Goal: Task Accomplishment & Management: Complete application form

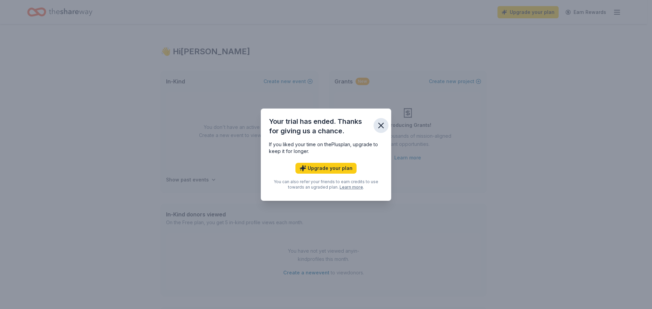
click at [383, 126] on icon "button" at bounding box center [381, 126] width 10 height 10
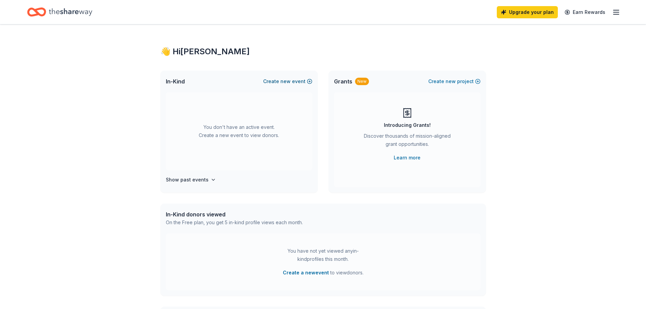
click at [288, 79] on span "new" at bounding box center [286, 81] width 10 height 8
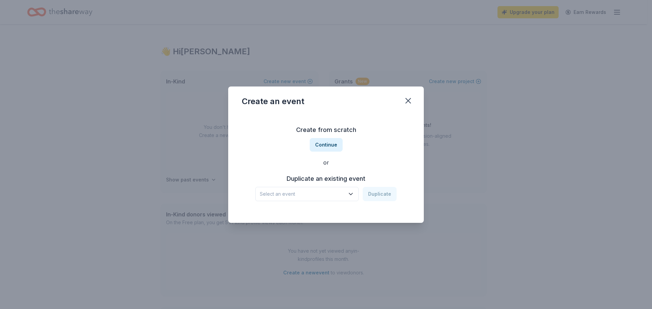
click at [333, 192] on span "Select an event" at bounding box center [302, 194] width 85 height 8
click at [327, 212] on div "St. Norbert Catholic School 2024 Dinner Auction" at bounding box center [307, 212] width 90 height 8
click at [337, 195] on div "St. Norbert Catholic School 2024 Dinner Auction" at bounding box center [302, 194] width 85 height 8
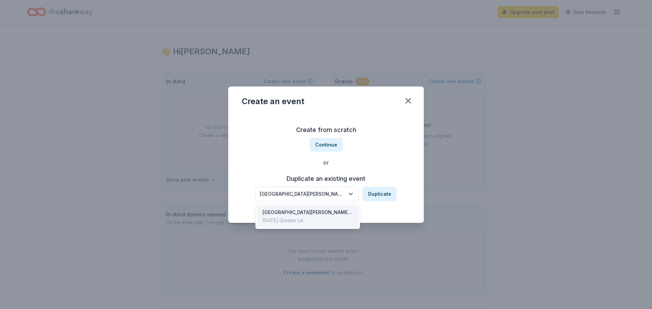
click at [331, 193] on div "St. Norbert Catholic School 2024 Dinner Auction" at bounding box center [302, 194] width 85 height 8
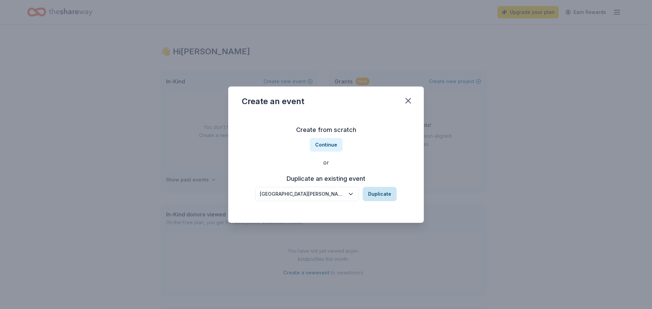
click at [380, 192] on button "Duplicate" at bounding box center [379, 194] width 34 height 14
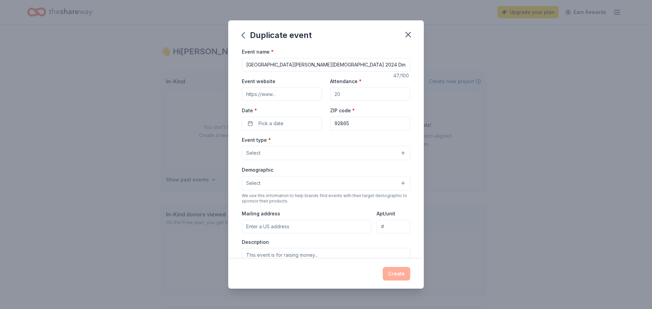
click at [320, 64] on input "St. Norbert Catholic School 2024 Dinner Auction" at bounding box center [326, 65] width 168 height 14
click at [365, 63] on input "St. Norbert Catholic School 2025 Dinner Auction" at bounding box center [326, 65] width 168 height 14
type input "[GEOGRAPHIC_DATA][PERSON_NAME][DEMOGRAPHIC_DATA] 2025 Dinner Auction 60th Anniv…"
click at [308, 94] on input "Event website" at bounding box center [282, 94] width 80 height 14
click at [361, 96] on input "Attendance *" at bounding box center [370, 94] width 80 height 14
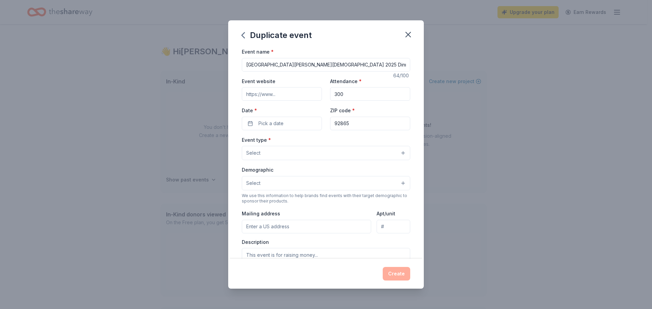
type input "300"
click at [289, 123] on button "Pick a date" at bounding box center [282, 124] width 80 height 14
click at [316, 144] on button "Go to next month" at bounding box center [317, 142] width 10 height 10
click at [318, 182] on button "8" at bounding box center [317, 182] width 12 height 12
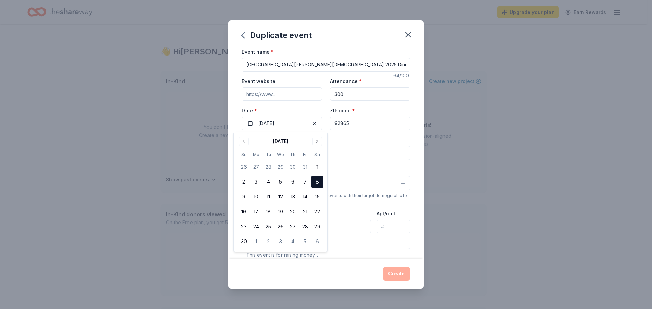
click at [353, 151] on button "Select" at bounding box center [326, 153] width 168 height 14
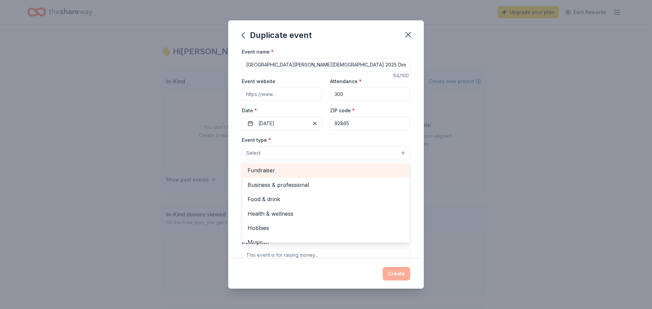
click at [269, 172] on span "Fundraiser" at bounding box center [325, 170] width 157 height 9
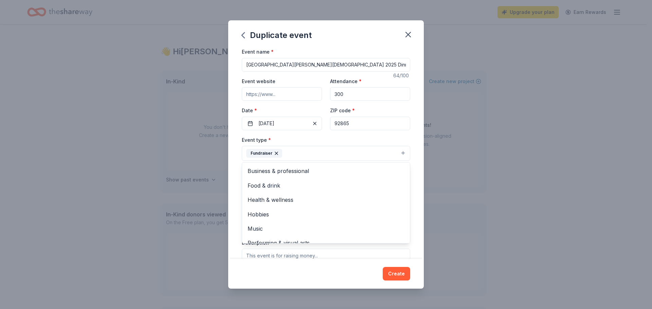
click at [414, 190] on div "Event name * St. Norbert Catholic School 2025 Dinner Auction 60th Anniversary 6…" at bounding box center [325, 153] width 195 height 211
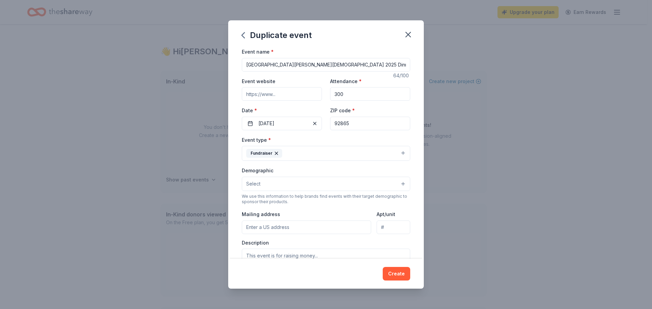
click at [285, 184] on button "Select" at bounding box center [326, 184] width 168 height 14
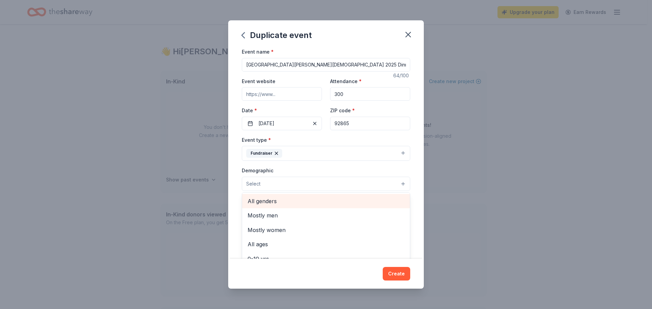
click at [288, 201] on span "All genders" at bounding box center [325, 201] width 157 height 9
click at [416, 201] on div "Event name * St. Norbert Catholic School 2025 Dinner Auction 60th Anniversary 6…" at bounding box center [325, 153] width 195 height 211
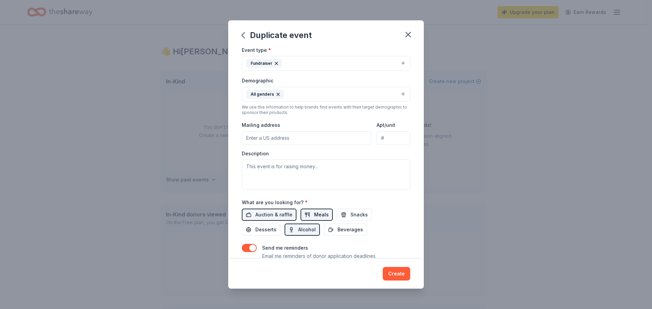
scroll to position [102, 0]
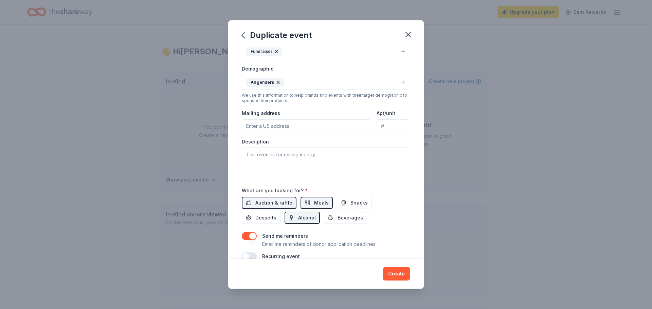
click at [260, 126] on input "Mailing address" at bounding box center [306, 126] width 129 height 14
paste input "(714) 289-3612"
drag, startPoint x: 229, startPoint y: 124, endPoint x: 197, endPoint y: 126, distance: 32.6
click at [184, 125] on div "Duplicate event Event name * St. Norbert Catholic School 2025 Dinner Auction 60…" at bounding box center [326, 154] width 652 height 309
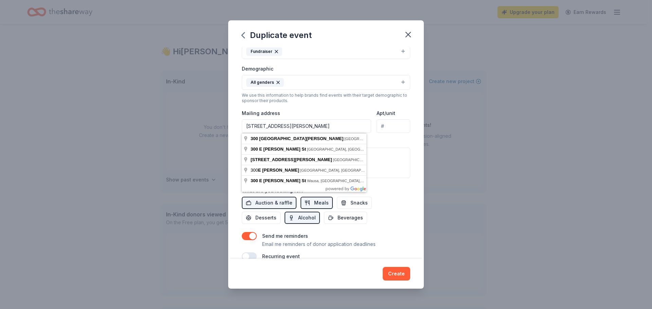
type input "300 East Taft Avenue, Orange, CA, 92865"
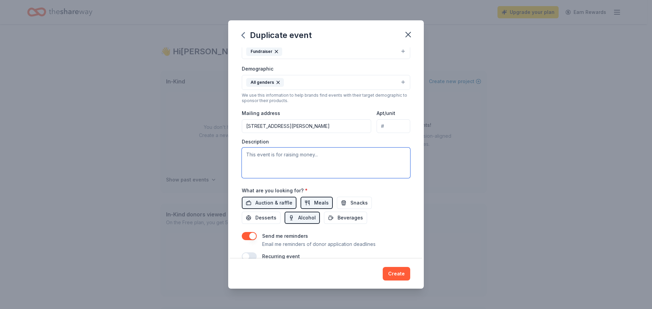
click at [257, 153] on textarea at bounding box center [326, 163] width 168 height 31
paste textarea "The auction is a wonderful way to champion our mission of educating students ba…"
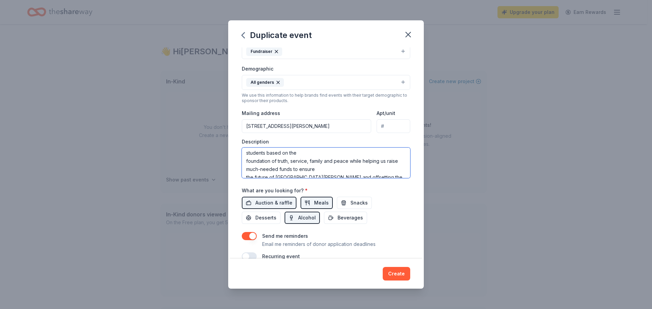
scroll to position [0, 0]
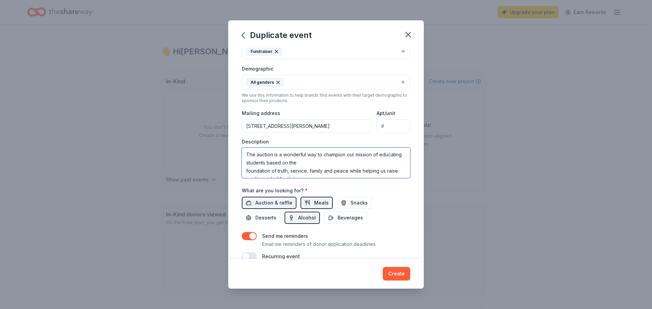
click at [261, 152] on textarea "The auction is a wonderful way to champion our mission of educating students ba…" at bounding box center [326, 163] width 168 height 31
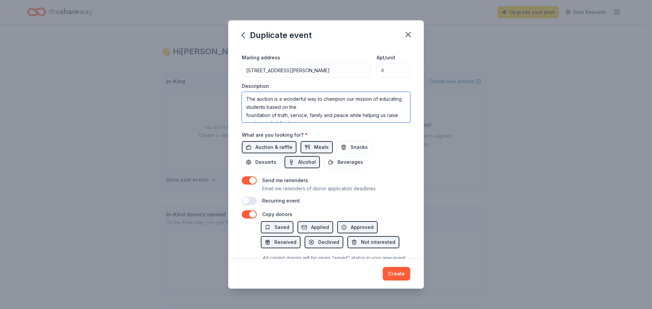
scroll to position [170, 0]
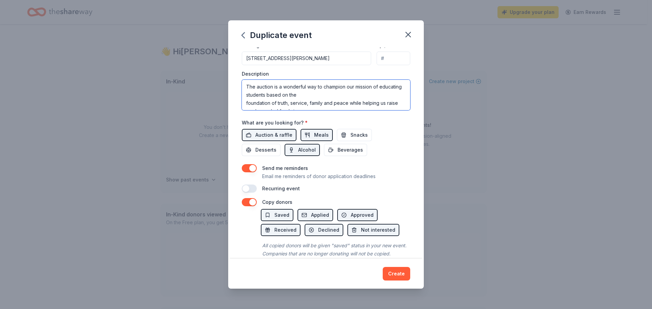
type textarea "The auction is a wonderful way to champion our mission of educating students ba…"
click at [250, 189] on button "button" at bounding box center [249, 189] width 15 height 8
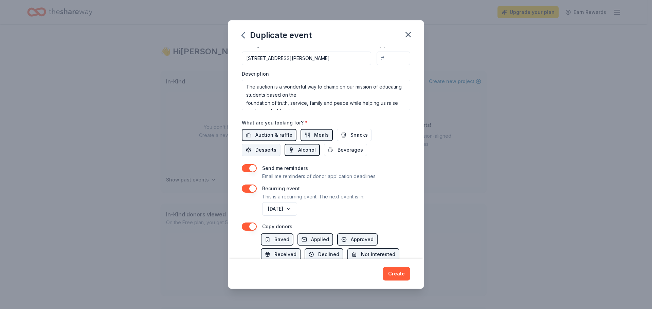
drag, startPoint x: 259, startPoint y: 149, endPoint x: 288, endPoint y: 148, distance: 28.9
click at [260, 149] on span "Desserts" at bounding box center [265, 150] width 21 height 8
click at [352, 133] on span "Snacks" at bounding box center [358, 135] width 17 height 8
click at [347, 149] on span "Beverages" at bounding box center [349, 150] width 25 height 8
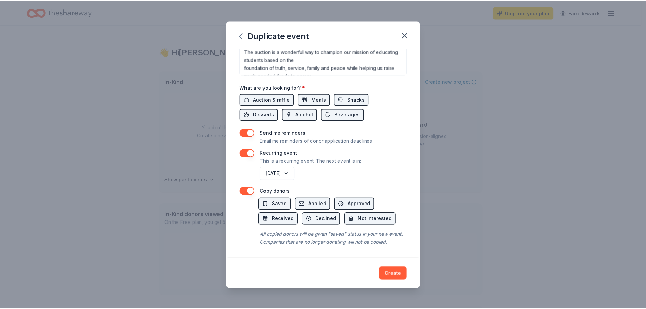
scroll to position [213, 0]
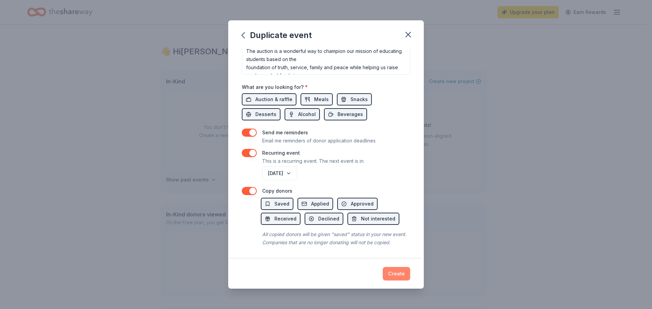
click at [389, 270] on button "Create" at bounding box center [395, 274] width 27 height 14
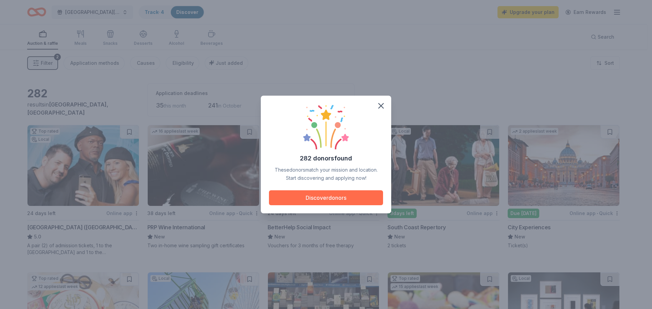
click at [345, 198] on button "Discover donors" at bounding box center [326, 197] width 114 height 15
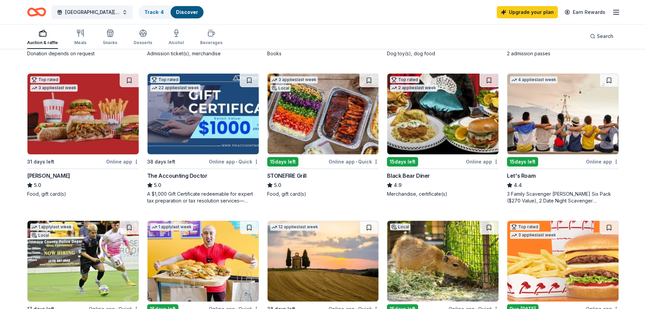
scroll to position [373, 0]
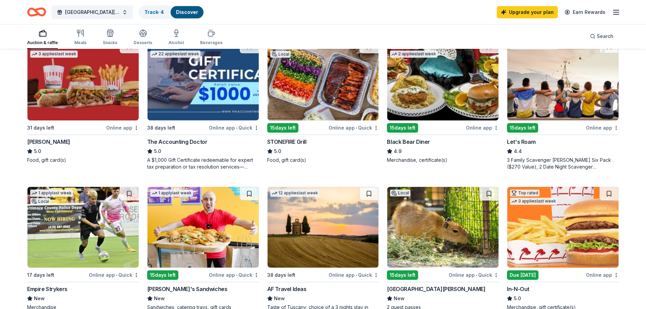
click at [190, 142] on div "The Accounting Doctor" at bounding box center [177, 142] width 60 height 8
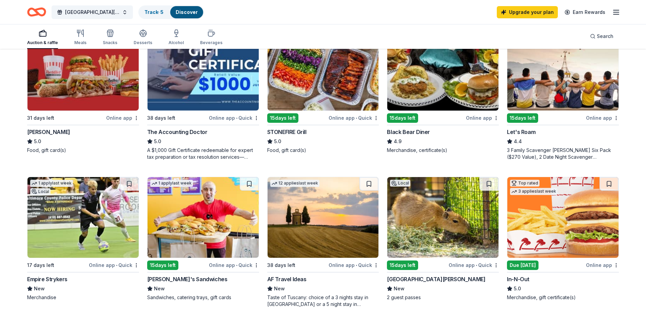
scroll to position [339, 0]
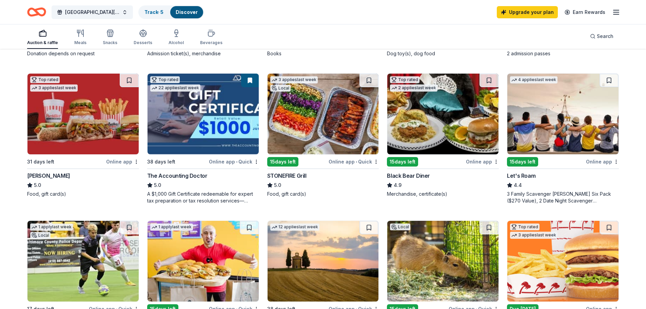
click at [82, 136] on img at bounding box center [82, 114] width 111 height 81
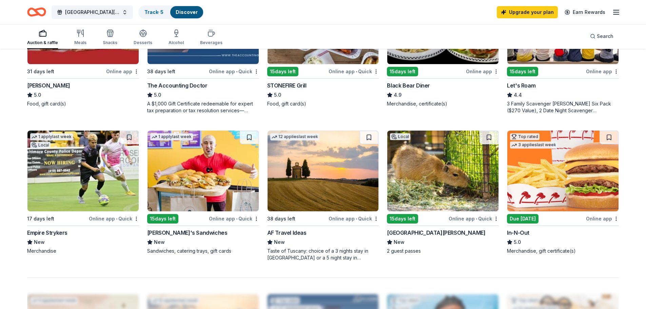
scroll to position [509, 0]
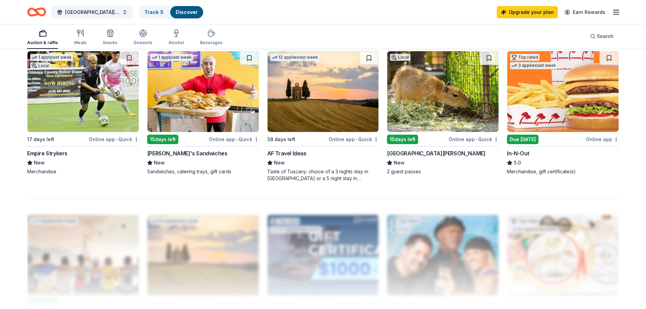
click at [573, 114] on img at bounding box center [563, 91] width 111 height 81
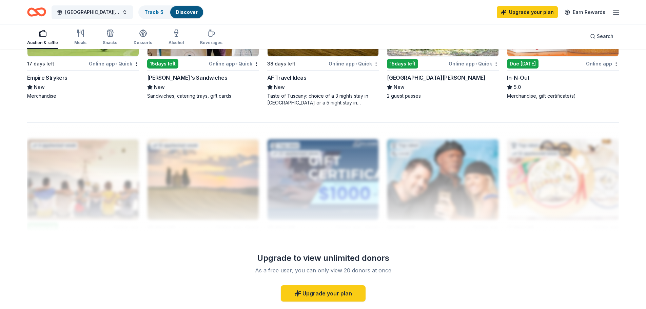
scroll to position [670, 0]
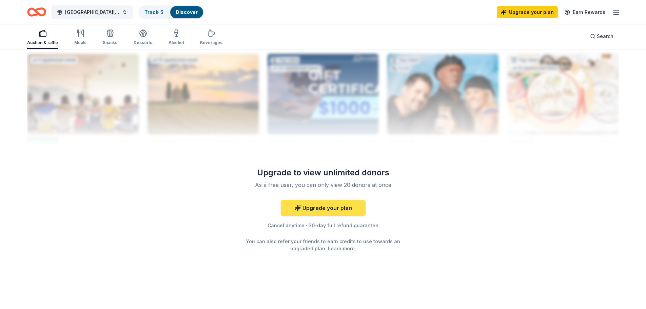
click at [328, 209] on link "Upgrade your plan" at bounding box center [323, 208] width 85 height 16
click at [321, 208] on link "Upgrade your plan" at bounding box center [323, 208] width 85 height 16
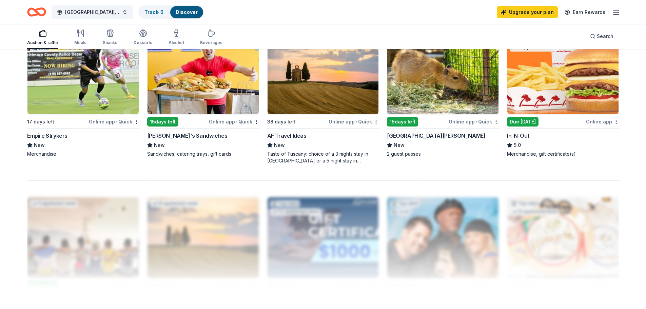
scroll to position [501, 0]
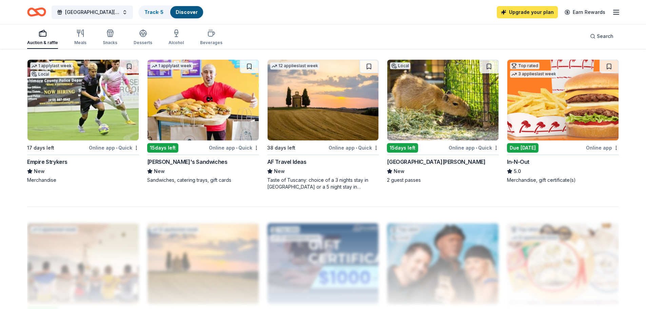
click at [537, 9] on link "Upgrade your plan" at bounding box center [527, 12] width 61 height 12
click at [519, 11] on link "Upgrade your plan" at bounding box center [527, 12] width 61 height 12
click at [524, 15] on link "Upgrade your plan" at bounding box center [527, 12] width 61 height 12
click at [526, 15] on link "Upgrade your plan" at bounding box center [527, 12] width 61 height 12
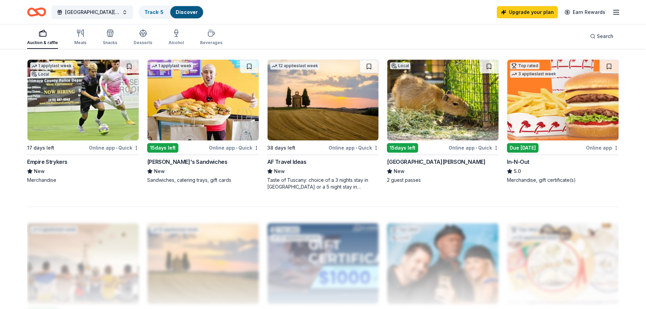
click at [618, 12] on line "button" at bounding box center [616, 12] width 5 height 0
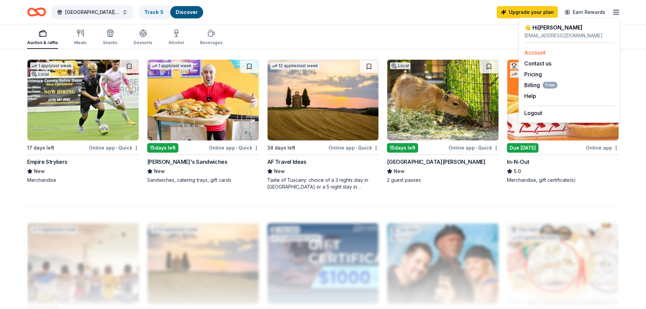
click at [534, 51] on link "Account" at bounding box center [535, 52] width 21 height 7
click at [528, 9] on link "Upgrade your plan" at bounding box center [527, 12] width 61 height 12
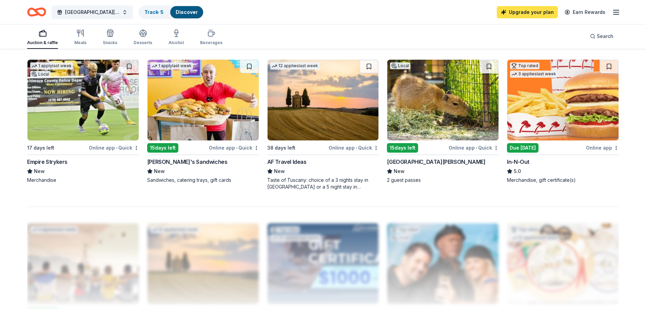
click at [530, 14] on link "Upgrade your plan" at bounding box center [527, 12] width 61 height 12
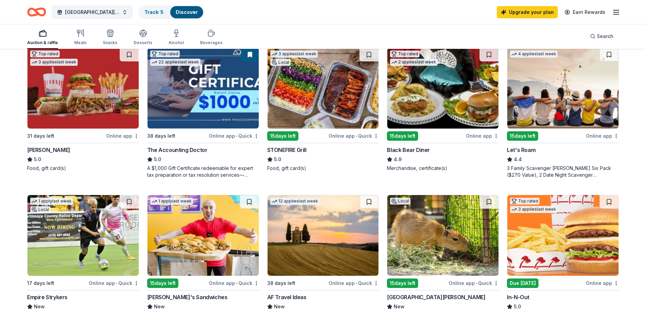
scroll to position [365, 0]
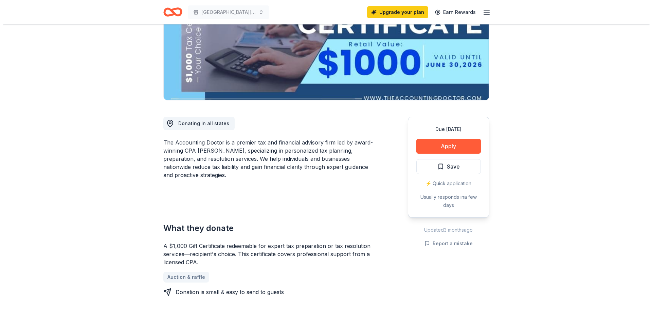
scroll to position [170, 0]
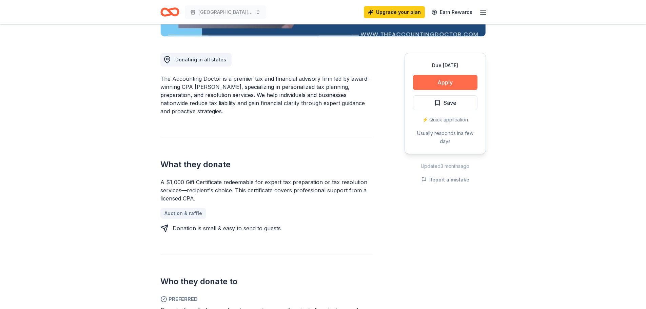
click at [451, 84] on button "Apply" at bounding box center [445, 82] width 64 height 15
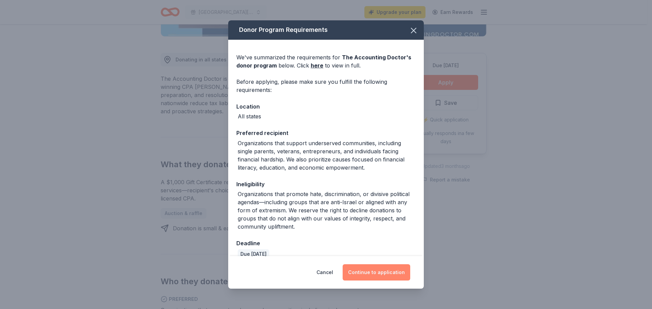
click at [379, 272] on button "Continue to application" at bounding box center [376, 272] width 68 height 16
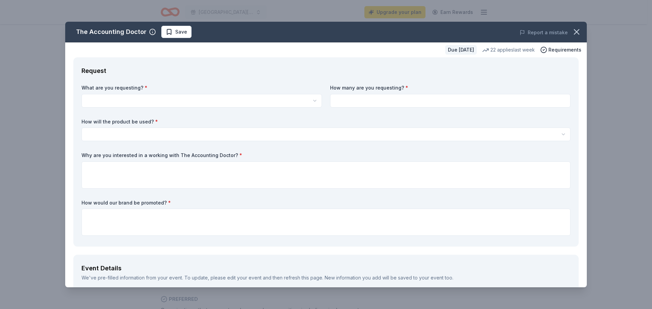
drag, startPoint x: 253, startPoint y: 33, endPoint x: 353, endPoint y: 39, distance: 99.6
click at [359, 44] on div "The Accounting Doctor Save Report a mistake Due in 38 days 22 applies last week…" at bounding box center [325, 155] width 521 height 266
drag, startPoint x: 315, startPoint y: 32, endPoint x: 255, endPoint y: 93, distance: 85.9
click at [289, 78] on div "The Accounting Doctor Save Report a mistake Due in 38 days 22 applies last week…" at bounding box center [325, 155] width 521 height 266
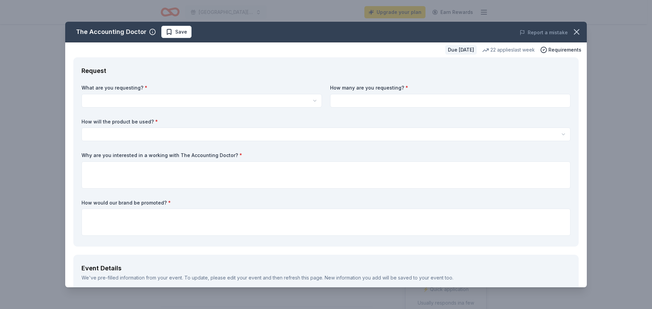
click at [208, 98] on html "St. Norbert Catholic School 2025 Dinner Auction 60th Anniversary Upgrade your p…" at bounding box center [326, 154] width 652 height 309
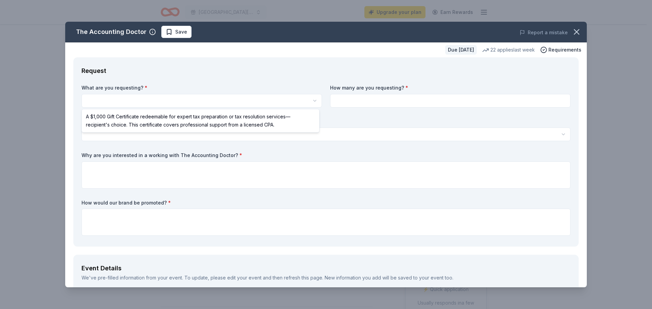
select select "A $1,000 Gift Certificate redeemable for expert tax preparation or tax resoluti…"
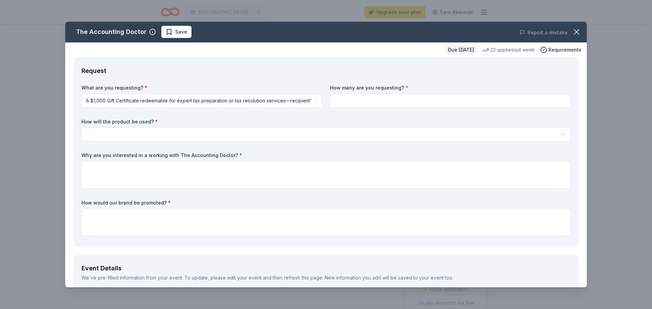
click at [372, 100] on input at bounding box center [450, 101] width 240 height 14
type input "1"
click at [131, 134] on html "St. Norbert Catholic School 2025 Dinner Auction 60th Anniversary Upgrade your p…" at bounding box center [326, 154] width 652 height 309
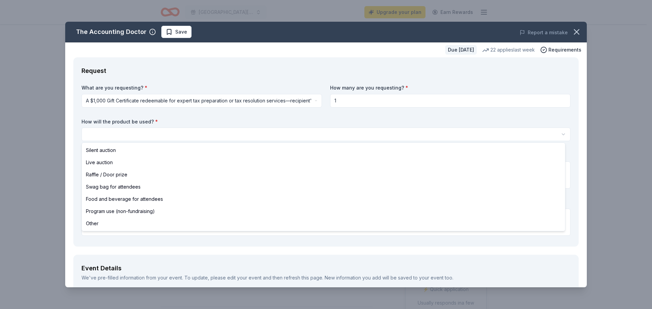
select select "silentAuction"
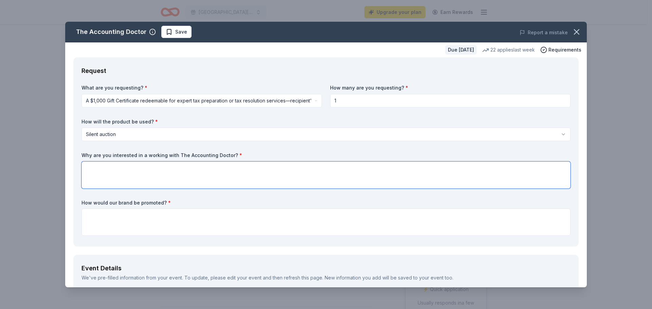
click at [118, 177] on textarea at bounding box center [325, 175] width 489 height 27
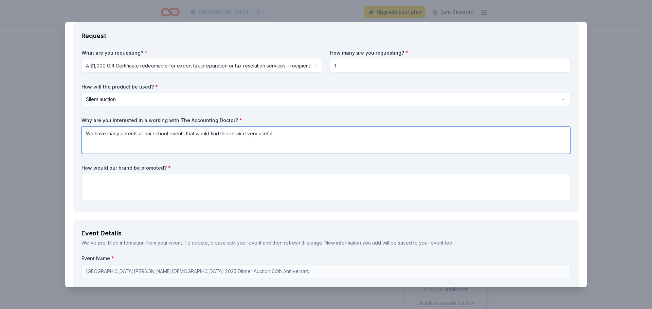
scroll to position [102, 0]
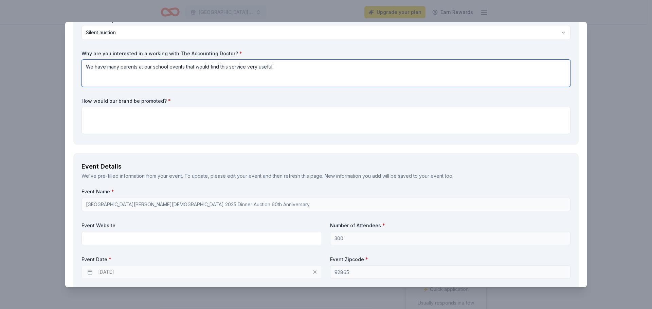
type textarea "We have many parents at our school events that would find this service very use…"
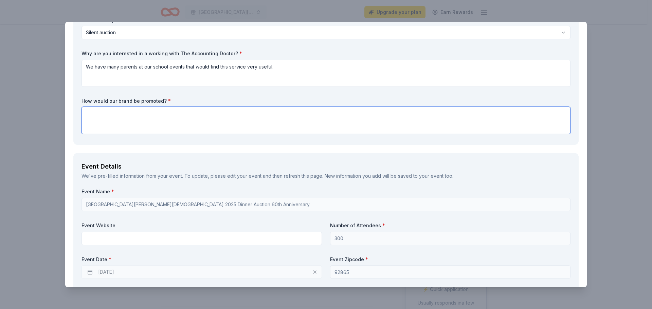
click at [151, 114] on textarea at bounding box center [325, 120] width 489 height 27
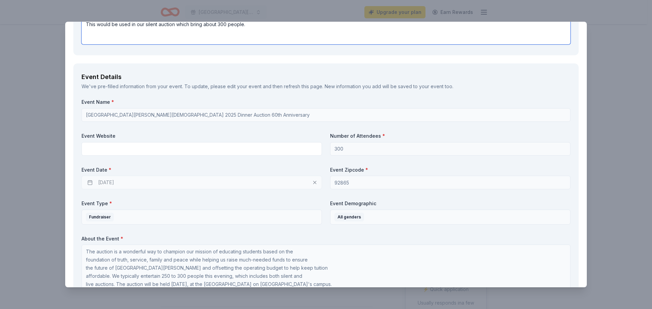
scroll to position [204, 0]
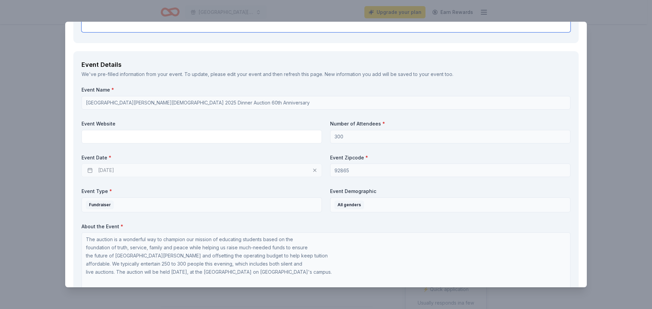
type textarea "This would be used in our silent auction which bring about 300 people."
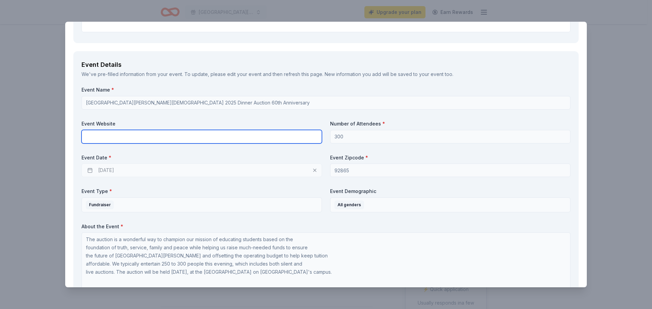
click at [170, 135] on input "text" at bounding box center [201, 137] width 240 height 14
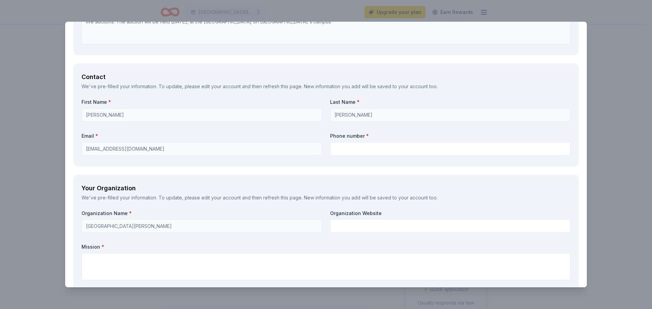
scroll to position [454, 0]
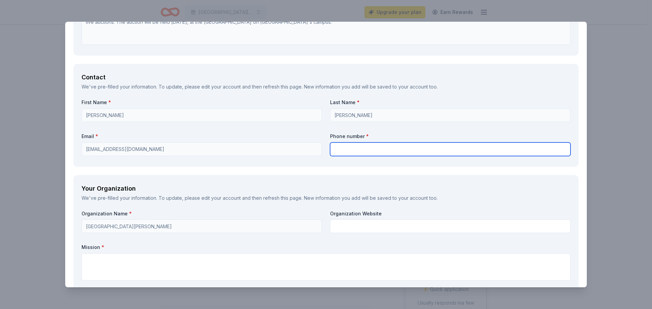
click at [398, 149] on input "text" at bounding box center [450, 150] width 240 height 14
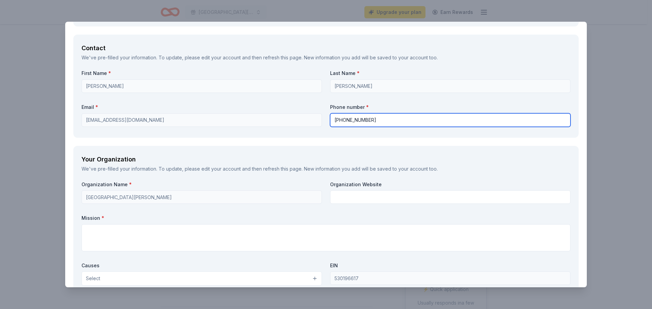
scroll to position [522, 0]
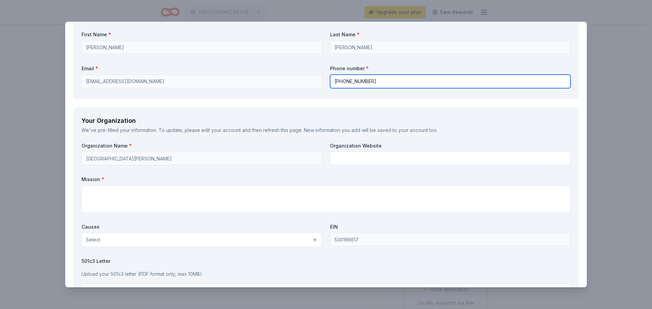
type input "714-637-6822"
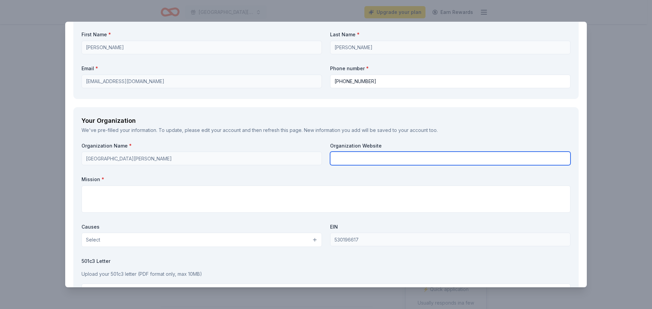
click at [365, 159] on input "text" at bounding box center [450, 159] width 240 height 14
type input "www.saintnorberschool.org"
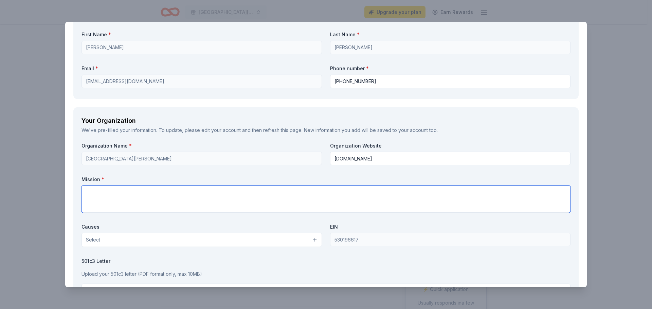
click at [140, 191] on textarea at bounding box center [325, 199] width 489 height 27
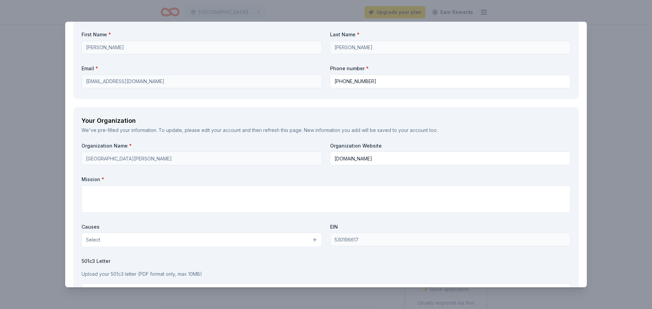
click at [158, 236] on button "Select" at bounding box center [201, 240] width 240 height 14
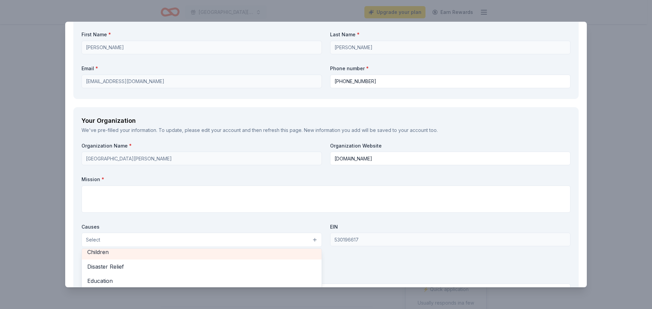
click at [126, 258] on div "Children" at bounding box center [202, 252] width 240 height 14
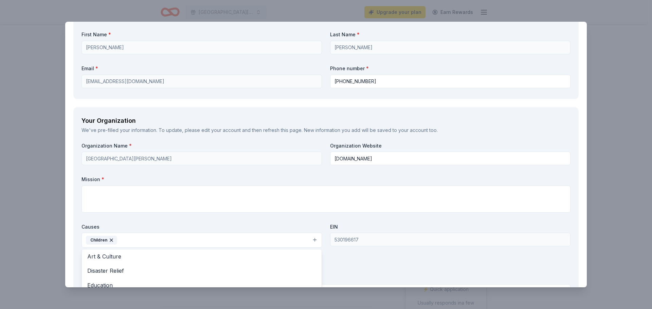
click at [257, 240] on button "Children" at bounding box center [201, 240] width 240 height 15
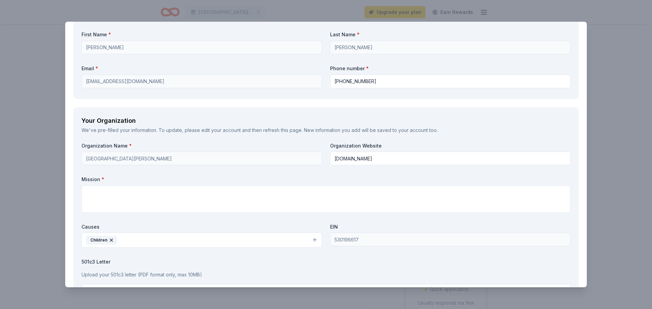
drag, startPoint x: 172, startPoint y: 242, endPoint x: 175, endPoint y: 240, distance: 3.6
click at [173, 242] on button "Children" at bounding box center [201, 240] width 240 height 15
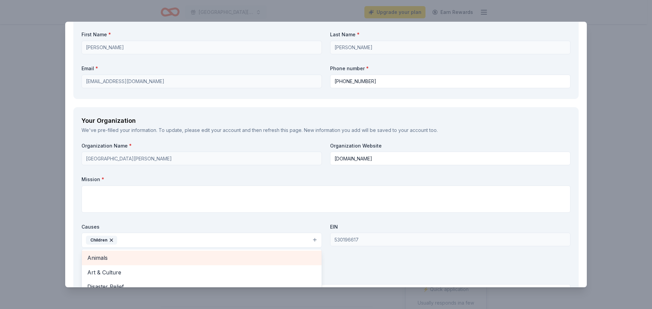
scroll to position [34, 0]
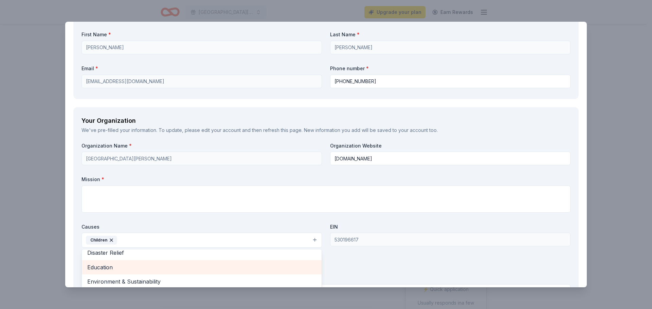
click at [103, 266] on span "Education" at bounding box center [201, 267] width 229 height 9
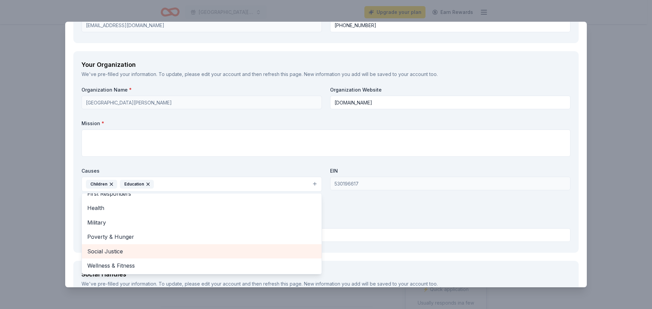
scroll to position [589, 0]
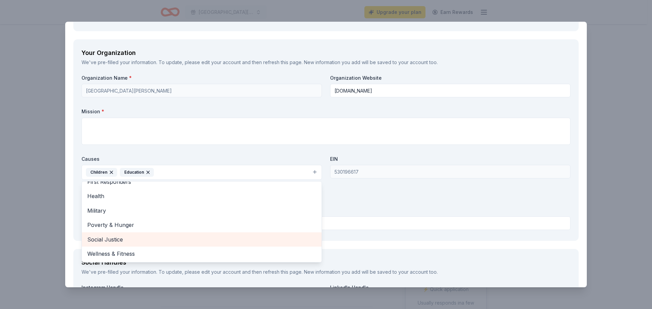
click at [393, 200] on div "Organization Name * St. Norbert Catholic School Organization Website www.saintn…" at bounding box center [325, 154] width 489 height 158
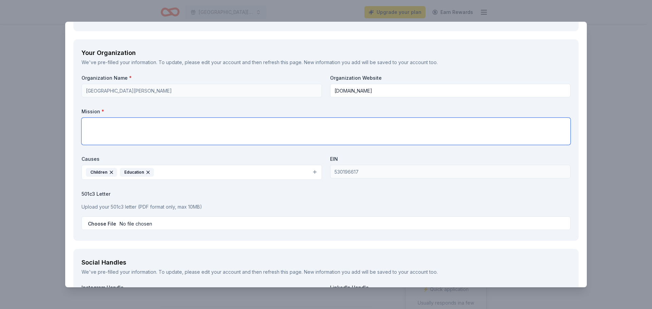
click at [107, 126] on textarea at bounding box center [325, 131] width 489 height 27
paste textarea "to promote academic excellence, nurture faith and inspire action based on the p…"
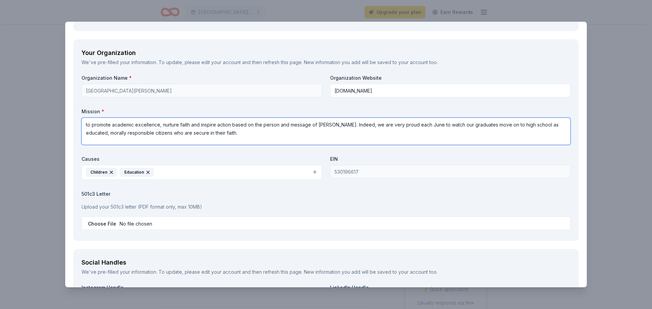
click at [87, 126] on textarea "to promote academic excellence, nurture faith and inspire action based on the p…" at bounding box center [325, 131] width 489 height 27
drag, startPoint x: 84, startPoint y: 125, endPoint x: 89, endPoint y: 124, distance: 4.4
click at [85, 125] on textarea "to promote academic excellence, nurture faith and inspire action based on the p…" at bounding box center [325, 131] width 489 height 27
type textarea "Our mission is to promote academic excellence, nurture faith and inspire action…"
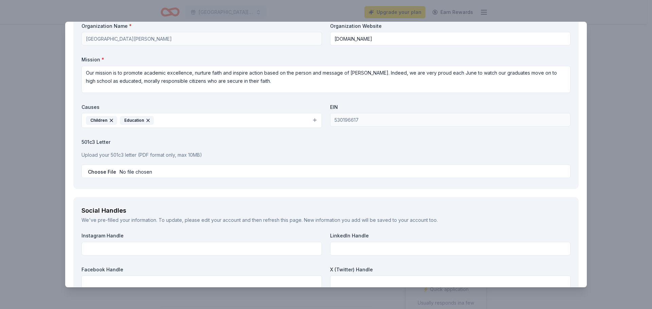
scroll to position [657, 0]
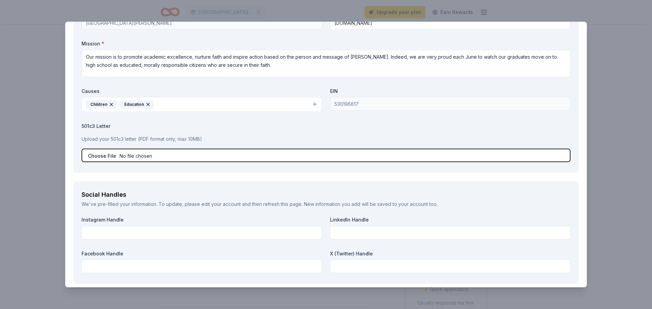
click at [182, 157] on input "file" at bounding box center [325, 156] width 489 height 14
type input "C:\fakepath\2025 AUCTION PACKET.pdf"
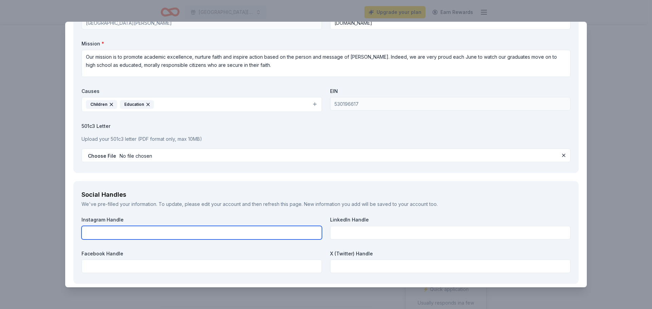
click at [143, 231] on input "text" at bounding box center [201, 233] width 240 height 14
type input "@sncshawks"
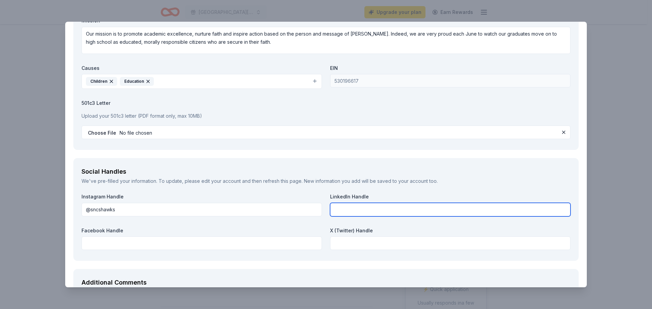
scroll to position [691, 0]
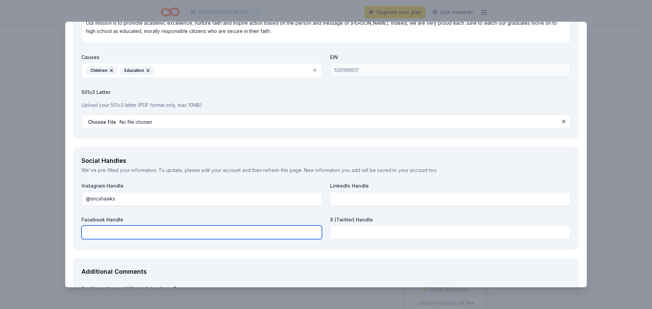
click at [228, 230] on input "text" at bounding box center [201, 233] width 240 height 14
type input "s"
type input "St. Norbert Catholic School"
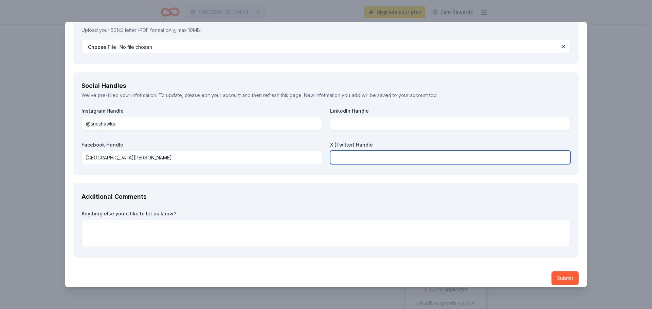
scroll to position [772, 0]
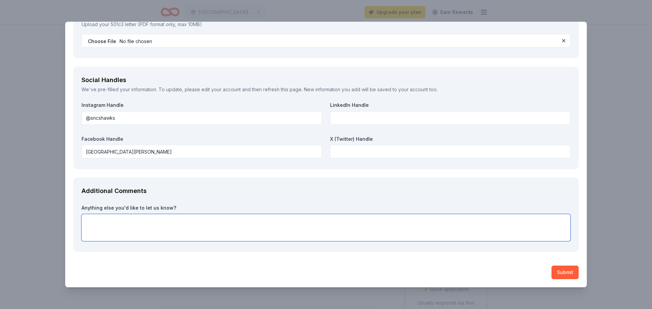
click at [135, 226] on textarea at bounding box center [325, 227] width 489 height 27
type textarea "Would love your support in considering a donation. Thank you."
click at [561, 273] on button "Submit" at bounding box center [564, 273] width 27 height 14
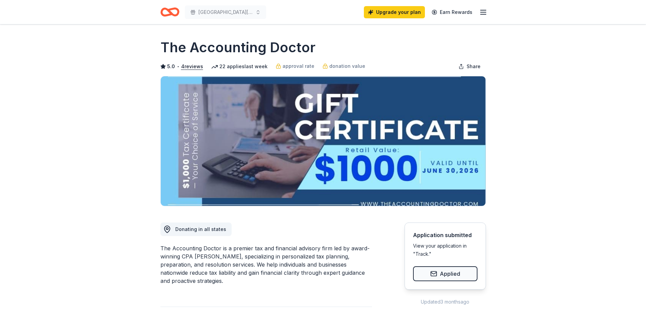
click at [162, 247] on div "The Accounting Doctor is a premier tax and financial advisory firm led by award…" at bounding box center [267, 264] width 212 height 41
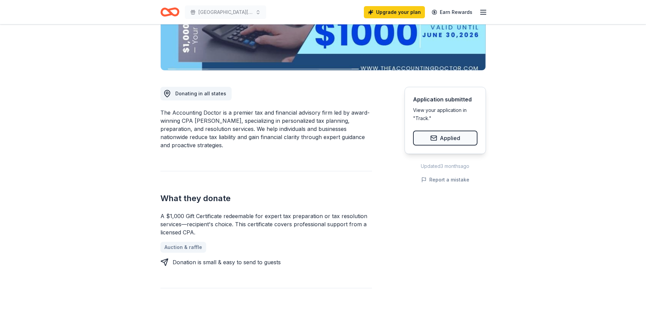
scroll to position [170, 0]
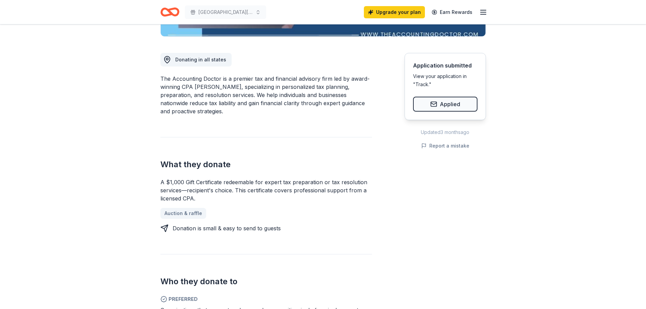
drag, startPoint x: 162, startPoint y: 182, endPoint x: 196, endPoint y: 201, distance: 39.6
click at [203, 199] on div "A $1,000 Gift Certificate redeemable for expert tax preparation or tax resoluti…" at bounding box center [267, 190] width 212 height 24
drag, startPoint x: 202, startPoint y: 197, endPoint x: 155, endPoint y: 185, distance: 48.5
click at [192, 191] on div "A $1,000 Gift Certificate redeemable for expert tax preparation or tax resoluti…" at bounding box center [267, 190] width 212 height 24
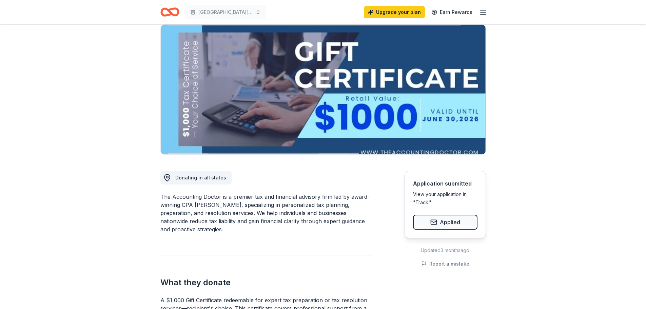
scroll to position [68, 0]
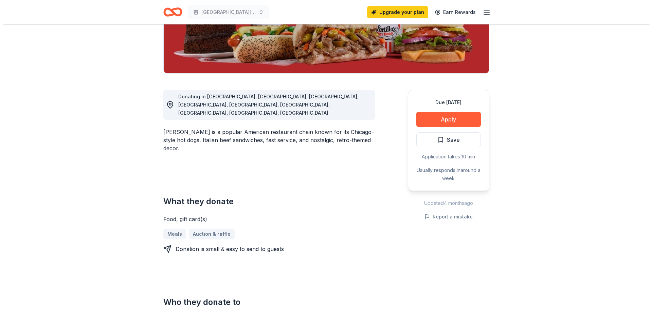
scroll to position [136, 0]
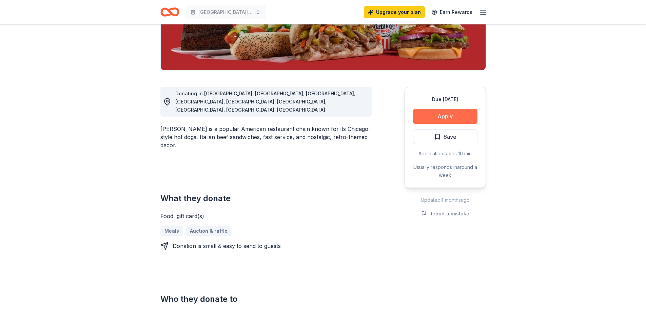
click at [446, 118] on button "Apply" at bounding box center [445, 116] width 64 height 15
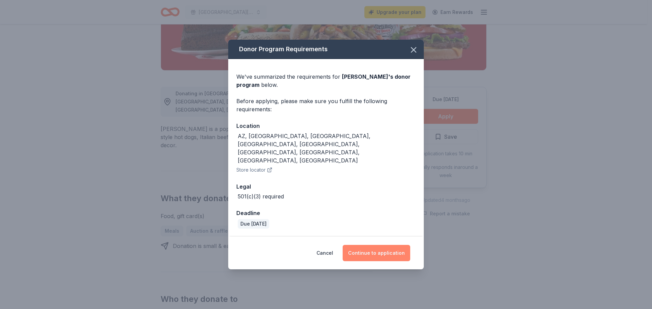
click at [382, 245] on button "Continue to application" at bounding box center [376, 253] width 68 height 16
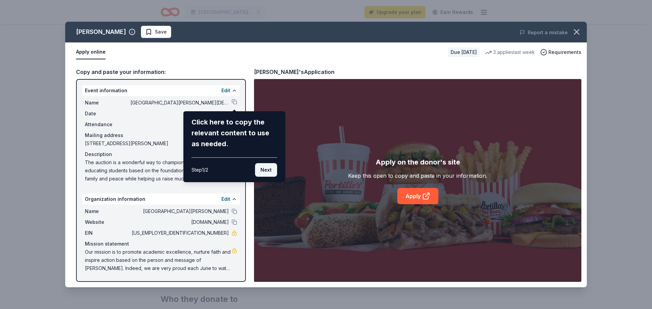
click at [268, 169] on button "Next" at bounding box center [266, 170] width 22 height 14
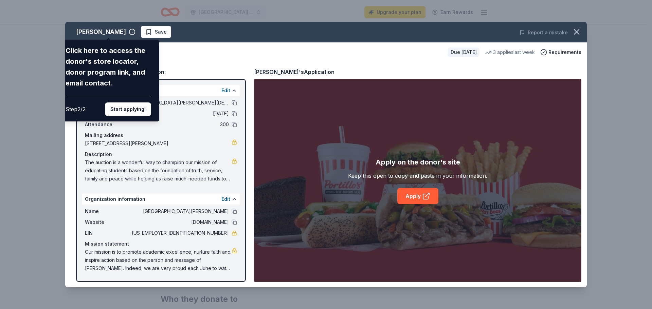
click at [129, 106] on button "Start applying!" at bounding box center [128, 109] width 46 height 14
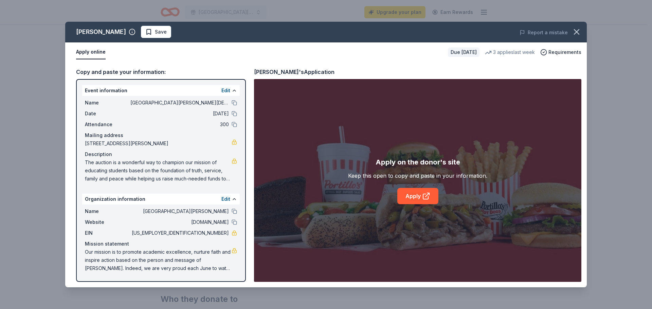
click at [405, 196] on div "Portillo's Save Report a mistake Apply online Due in 31 days 3 applies last wee…" at bounding box center [325, 155] width 521 height 266
click at [227, 89] on button "Edit" at bounding box center [225, 91] width 9 height 8
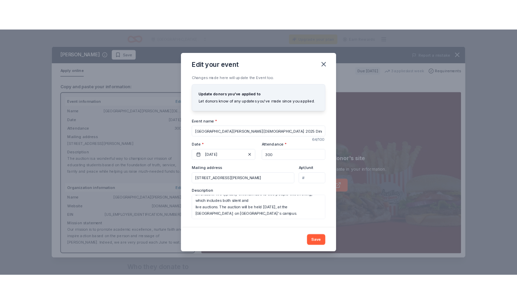
scroll to position [73, 0]
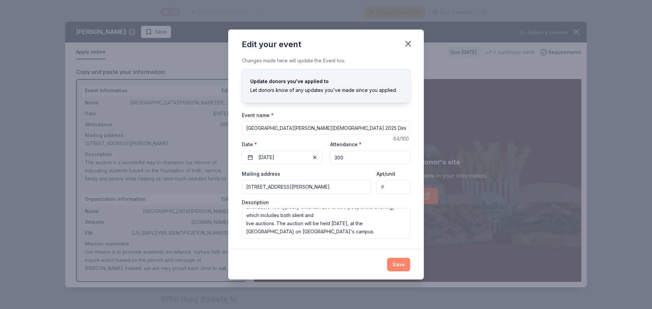
click at [408, 266] on button "Save" at bounding box center [398, 265] width 23 height 14
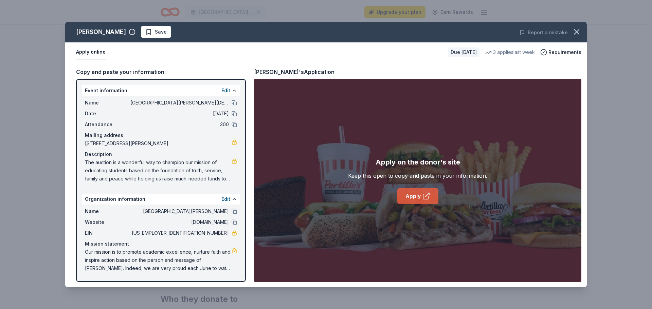
click at [418, 196] on link "Apply" at bounding box center [417, 196] width 41 height 16
click at [423, 196] on icon at bounding box center [425, 196] width 5 height 5
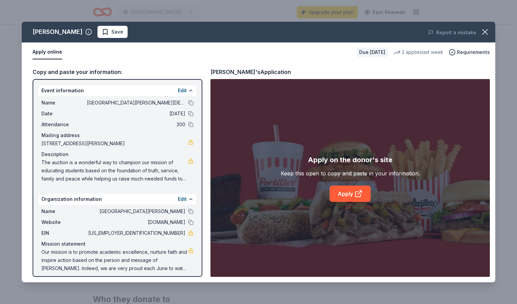
click at [64, 173] on span "The auction is a wonderful way to champion our mission of educating students ba…" at bounding box center [114, 170] width 147 height 24
click at [180, 90] on button "Edit" at bounding box center [182, 91] width 9 height 8
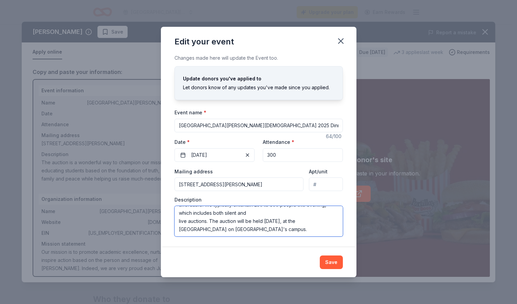
drag, startPoint x: 178, startPoint y: 212, endPoint x: 325, endPoint y: 236, distance: 148.6
click at [325, 236] on textarea "The auction is a wonderful way to champion our mission of educating students ba…" at bounding box center [258, 221] width 168 height 31
click at [331, 262] on button "Save" at bounding box center [331, 263] width 23 height 14
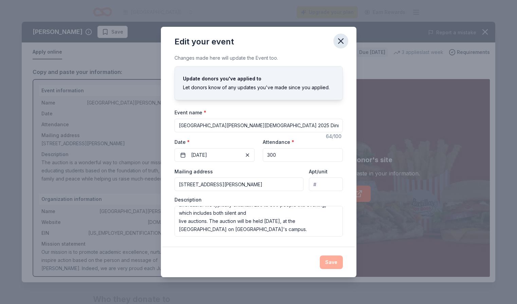
click at [341, 40] on icon "button" at bounding box center [340, 41] width 5 height 5
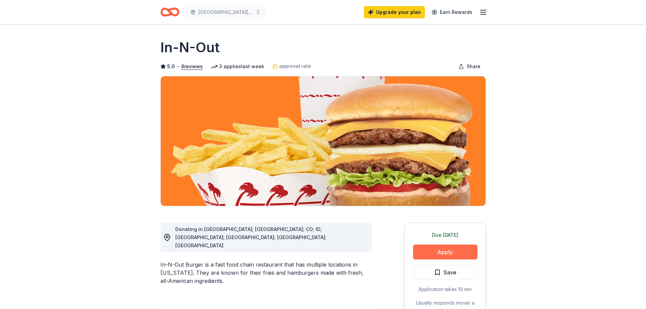
click at [446, 252] on button "Apply" at bounding box center [445, 252] width 64 height 15
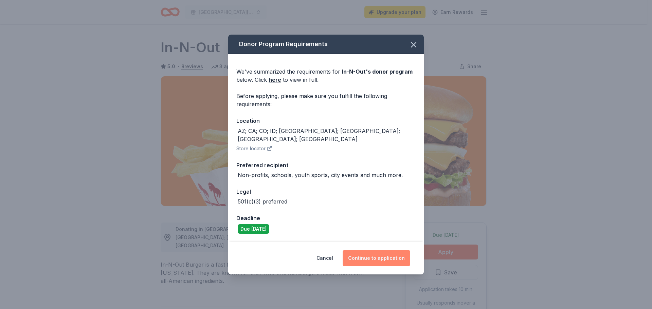
click at [377, 253] on button "Continue to application" at bounding box center [376, 258] width 68 height 16
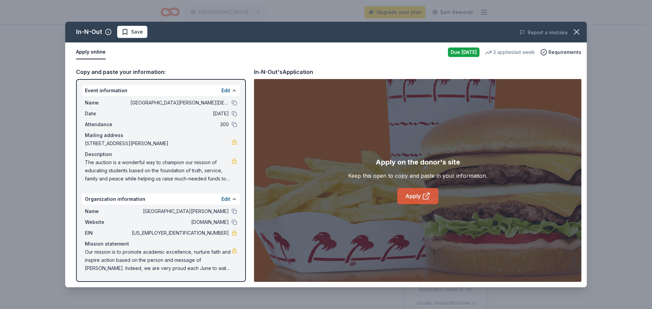
click at [414, 193] on link "Apply" at bounding box center [417, 196] width 41 height 16
click at [422, 195] on icon at bounding box center [426, 196] width 8 height 8
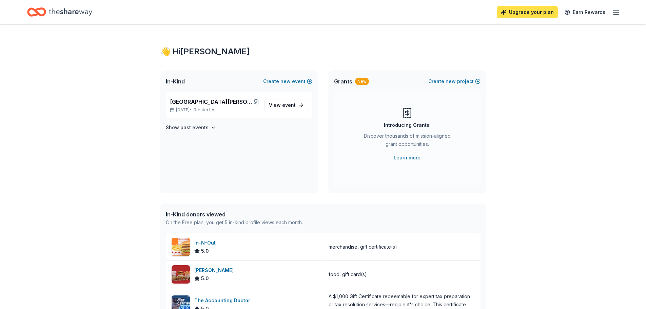
click at [521, 10] on link "Upgrade your plan" at bounding box center [527, 12] width 61 height 12
click at [540, 12] on link "Upgrade your plan" at bounding box center [527, 12] width 61 height 12
click at [528, 12] on link "Upgrade your plan" at bounding box center [527, 12] width 61 height 12
click at [527, 14] on link "Upgrade your plan" at bounding box center [527, 12] width 61 height 12
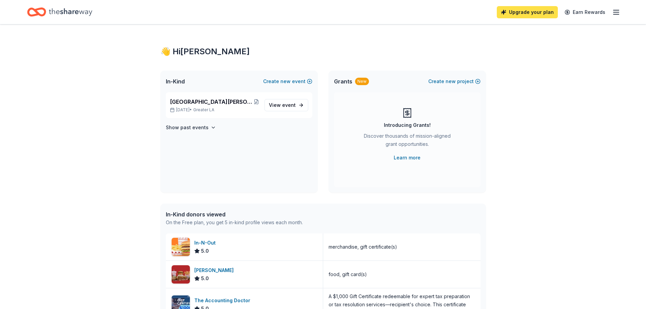
click at [527, 13] on link "Upgrade your plan" at bounding box center [527, 12] width 61 height 12
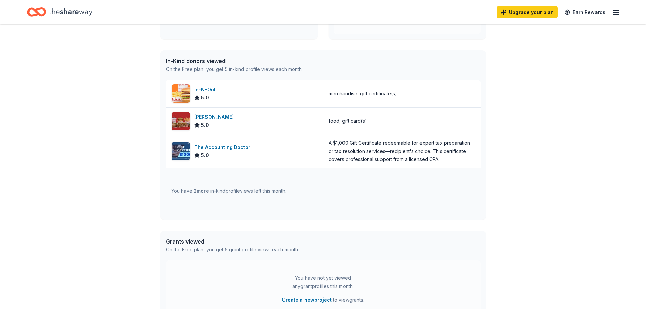
scroll to position [170, 0]
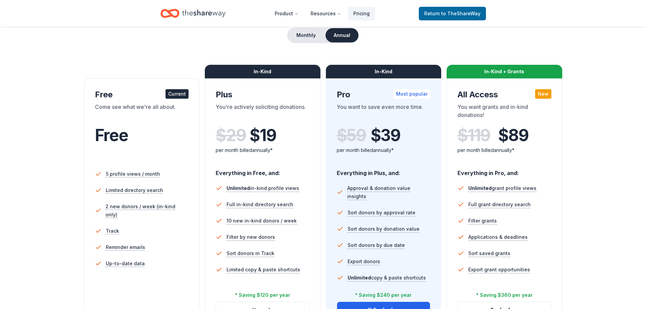
scroll to position [68, 0]
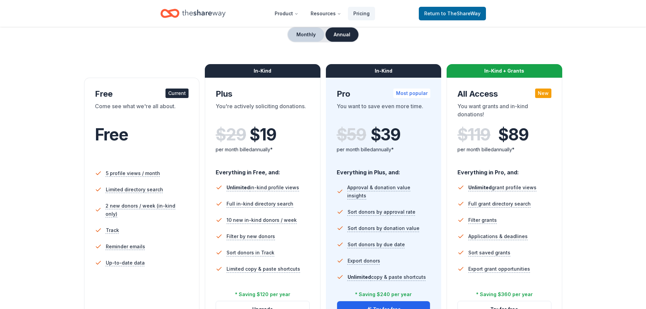
click at [307, 35] on button "Monthly" at bounding box center [306, 34] width 36 height 14
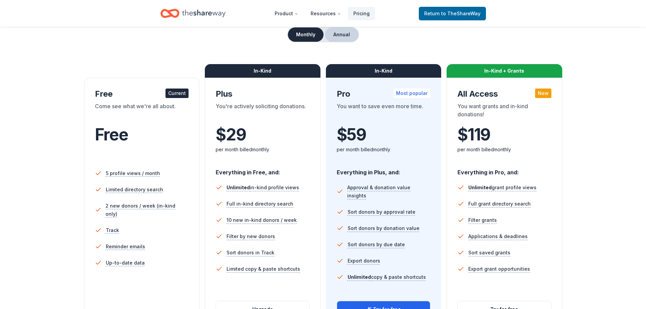
click at [340, 34] on button "Annual" at bounding box center [342, 34] width 34 height 14
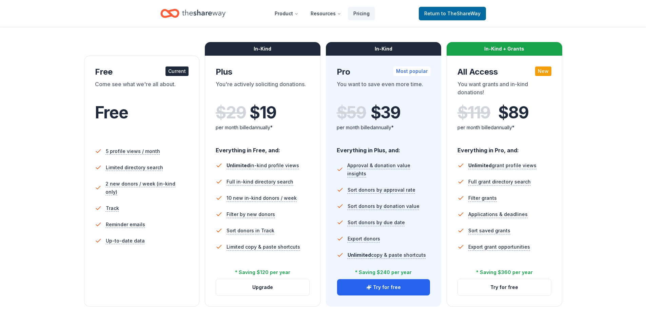
scroll to position [102, 0]
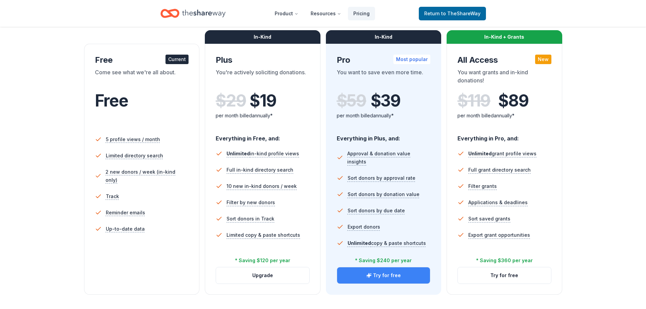
click at [395, 272] on button "Try for free" at bounding box center [383, 275] width 93 height 16
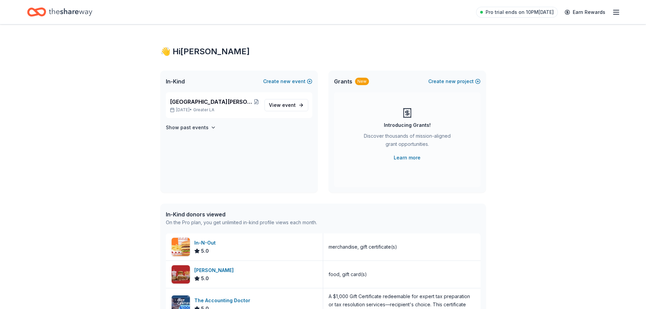
click at [615, 10] on icon "button" at bounding box center [616, 12] width 8 height 8
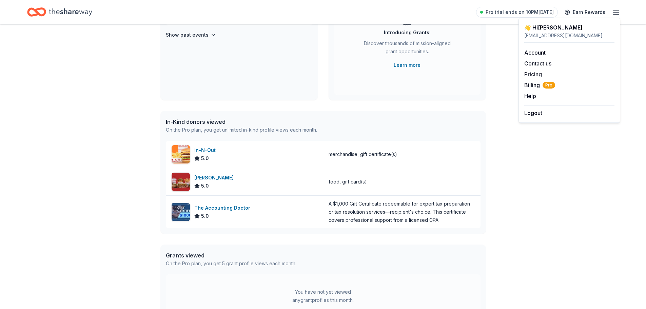
scroll to position [34, 0]
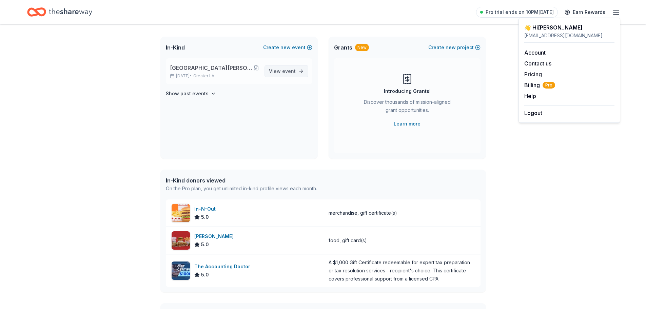
click at [295, 72] on span "event" at bounding box center [289, 71] width 14 height 6
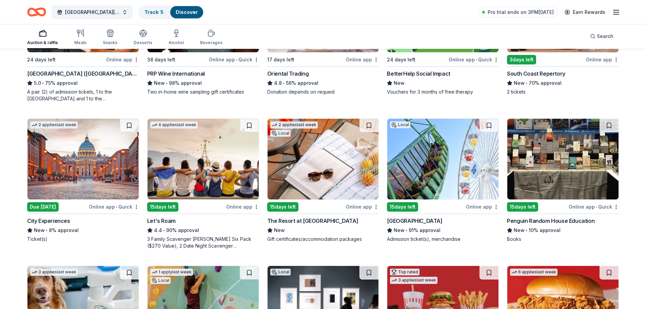
scroll to position [204, 0]
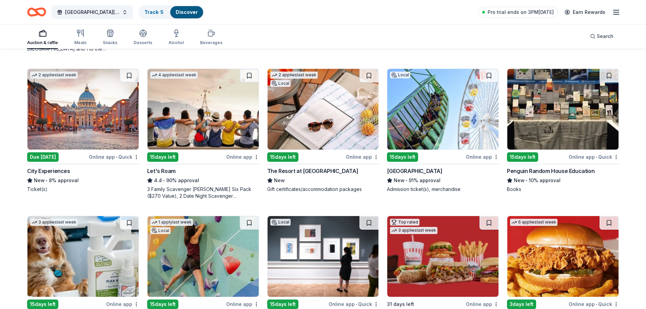
click at [313, 171] on div "The Resort at [GEOGRAPHIC_DATA]" at bounding box center [312, 171] width 91 height 8
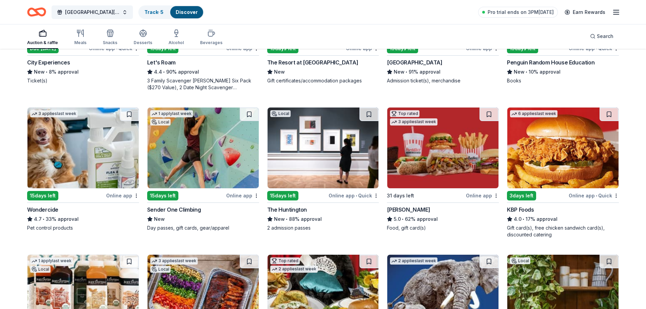
scroll to position [373, 0]
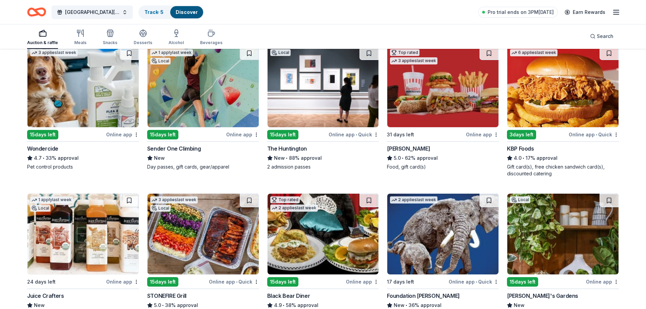
click at [213, 110] on img at bounding box center [203, 86] width 111 height 81
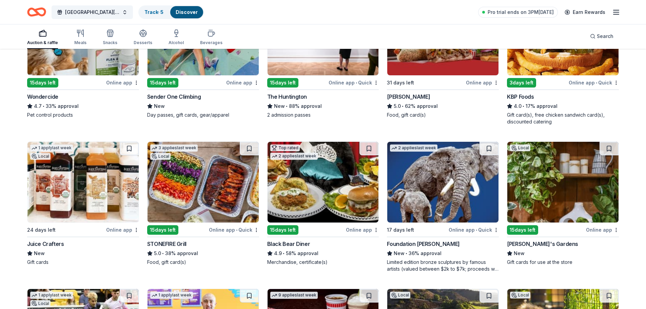
scroll to position [493, 0]
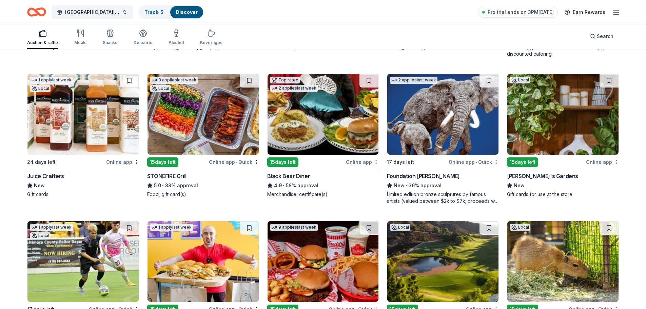
click at [322, 126] on img at bounding box center [323, 114] width 111 height 81
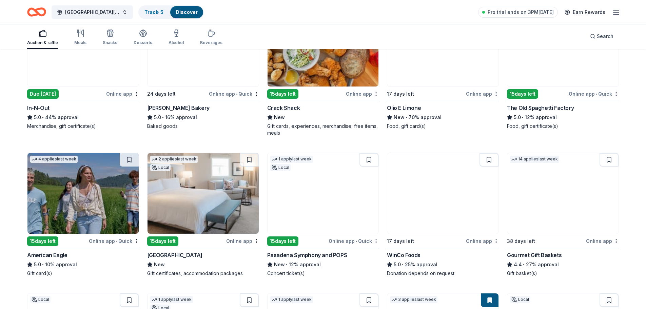
scroll to position [900, 0]
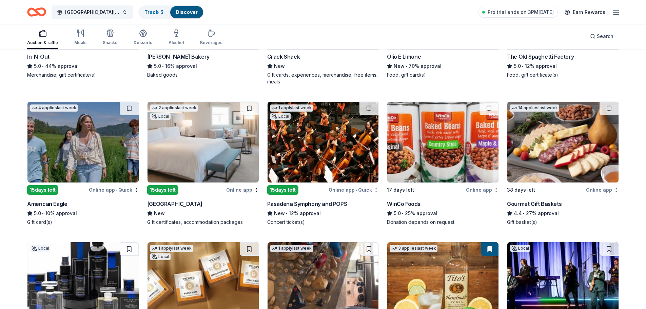
click at [95, 155] on img at bounding box center [82, 142] width 111 height 81
click at [213, 154] on img at bounding box center [203, 142] width 111 height 81
click at [558, 164] on img at bounding box center [563, 142] width 111 height 81
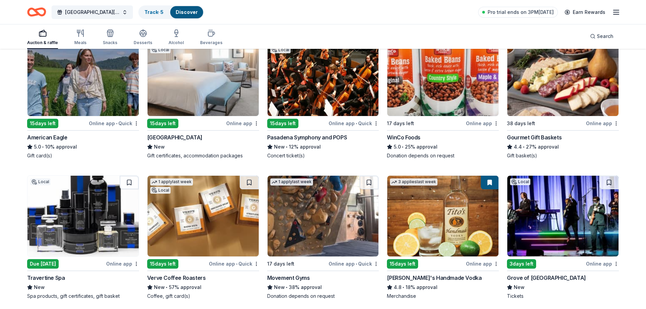
scroll to position [1012, 0]
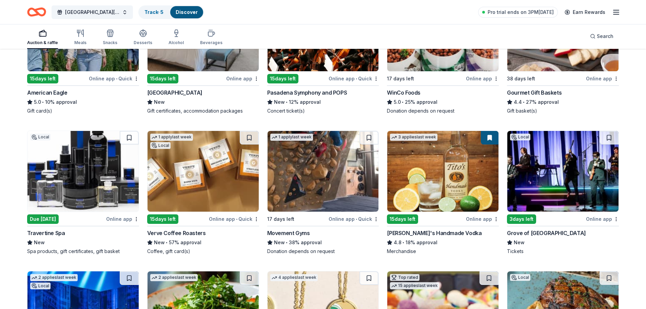
click at [453, 190] on img at bounding box center [443, 171] width 111 height 81
click at [550, 177] on img at bounding box center [563, 171] width 111 height 81
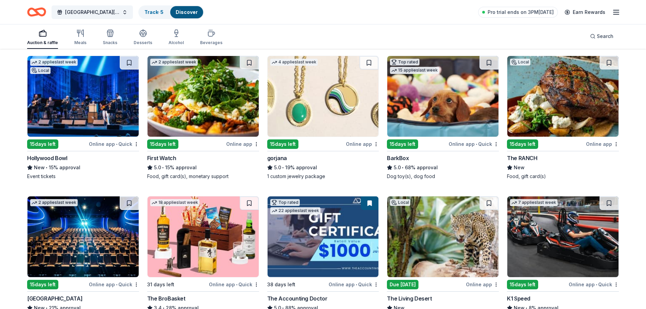
scroll to position [1215, 0]
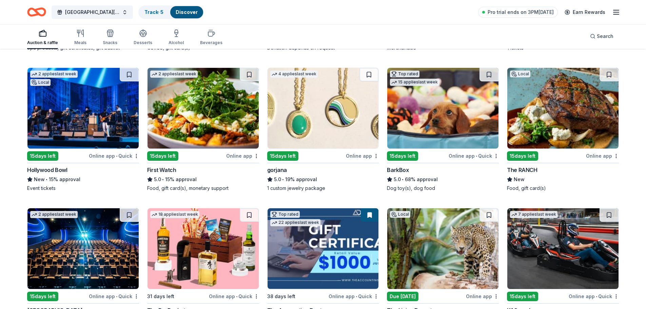
click at [453, 123] on img at bounding box center [443, 108] width 111 height 81
click at [568, 127] on img at bounding box center [563, 108] width 111 height 81
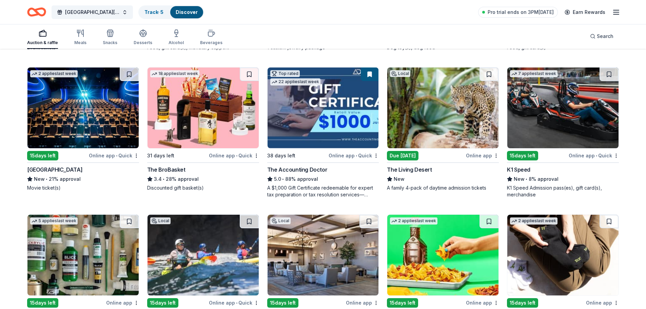
scroll to position [1317, 0]
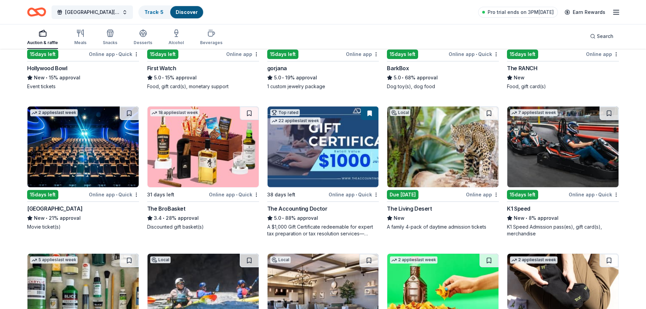
click at [203, 156] on img at bounding box center [203, 147] width 111 height 81
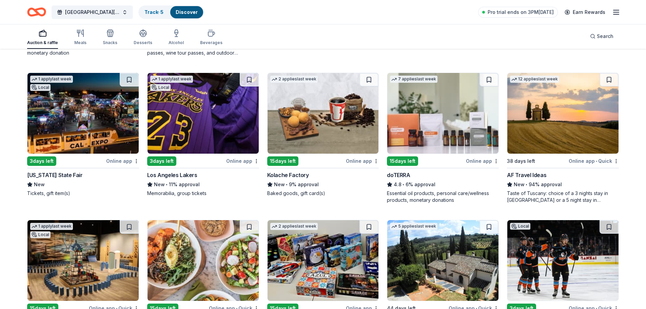
scroll to position [1656, 0]
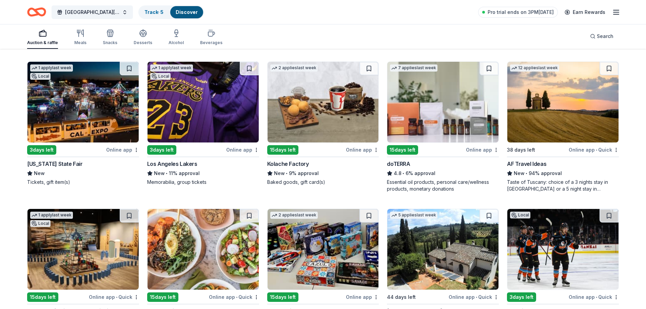
click at [554, 186] on div "Taste of Tuscany: choice of a 3 nights stay in Florence or a 5 night stay in Co…" at bounding box center [563, 186] width 112 height 14
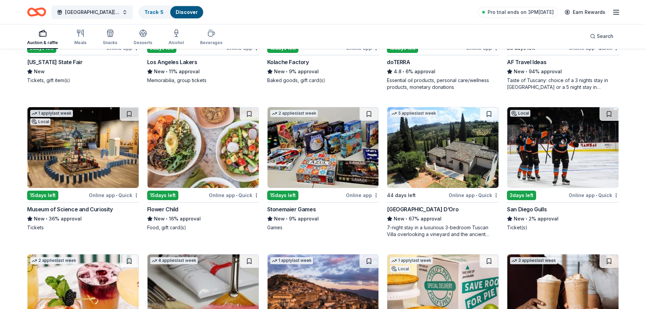
click at [425, 178] on img at bounding box center [443, 147] width 111 height 81
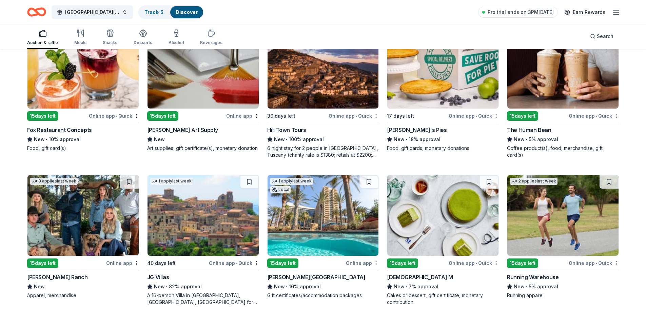
scroll to position [2092, 0]
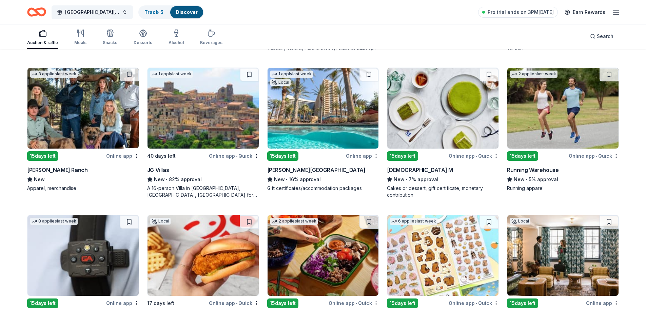
click at [325, 117] on img at bounding box center [323, 108] width 111 height 81
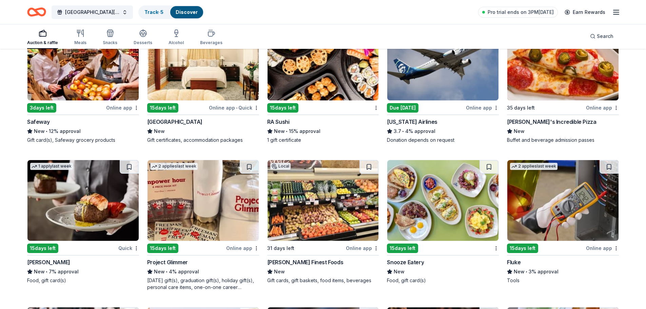
scroll to position [3212, 0]
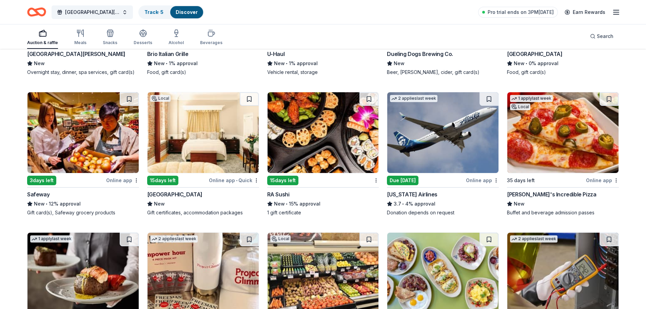
click at [220, 144] on img at bounding box center [203, 132] width 111 height 81
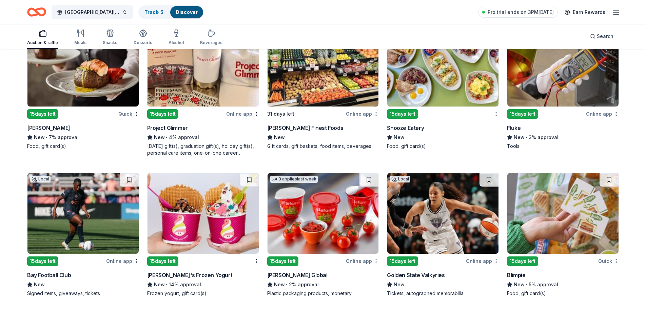
scroll to position [3381, 0]
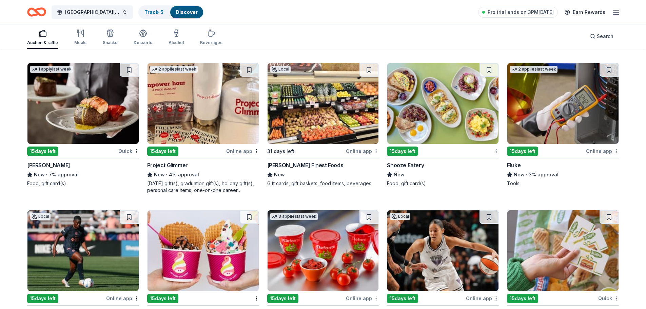
click at [84, 95] on img at bounding box center [82, 103] width 111 height 81
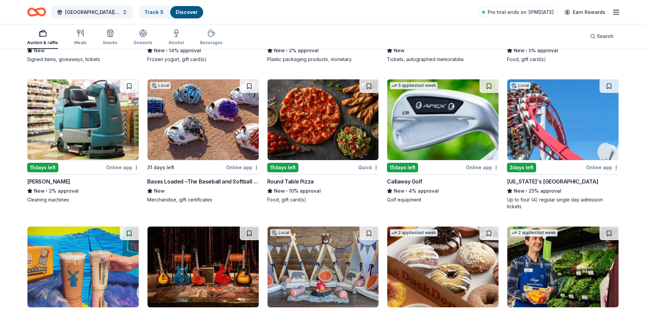
scroll to position [3789, 0]
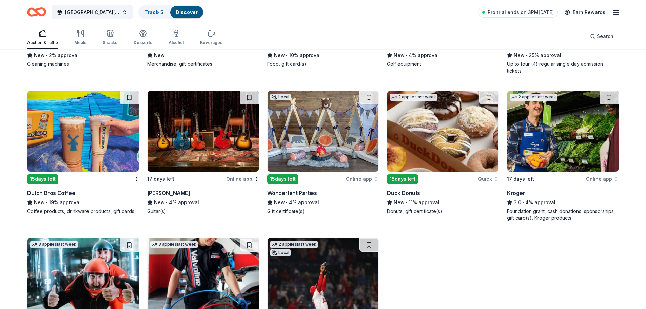
click at [97, 139] on img at bounding box center [82, 131] width 111 height 81
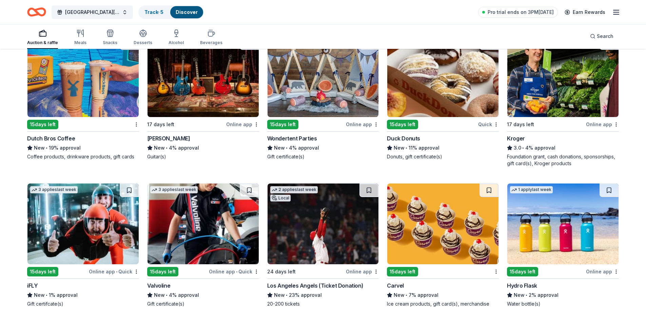
scroll to position [3770, 0]
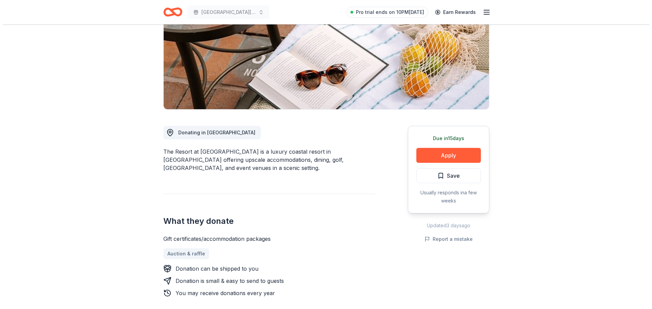
scroll to position [136, 0]
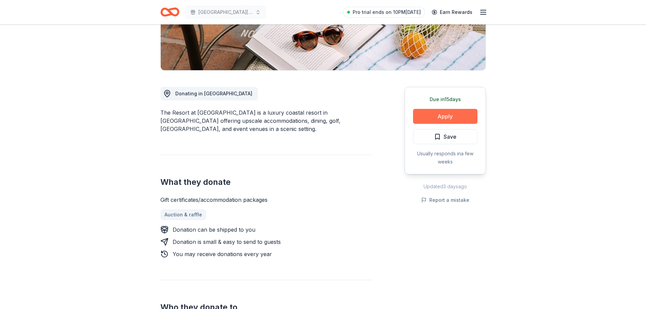
click at [444, 117] on button "Apply" at bounding box center [445, 116] width 64 height 15
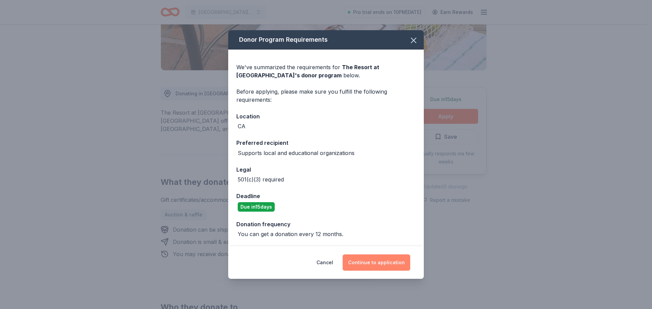
click at [381, 263] on button "Continue to application" at bounding box center [376, 262] width 68 height 16
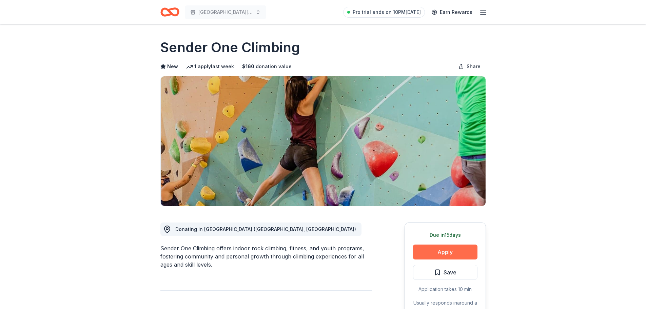
click at [445, 249] on button "Apply" at bounding box center [445, 252] width 64 height 15
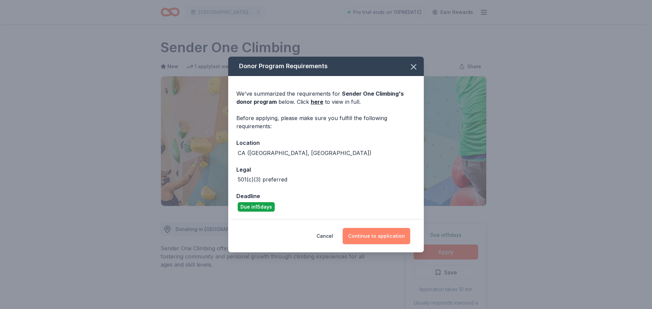
click at [379, 236] on button "Continue to application" at bounding box center [376, 236] width 68 height 16
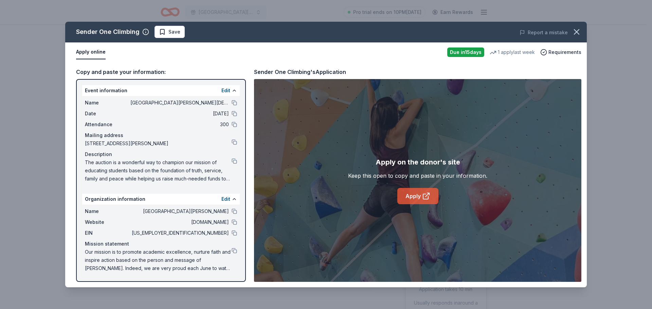
click at [423, 194] on icon at bounding box center [425, 196] width 5 height 5
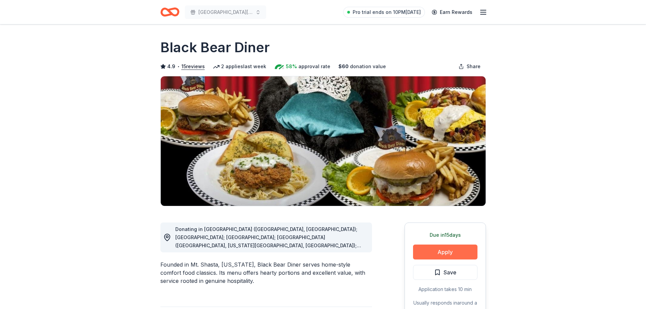
click at [445, 252] on button "Apply" at bounding box center [445, 252] width 64 height 15
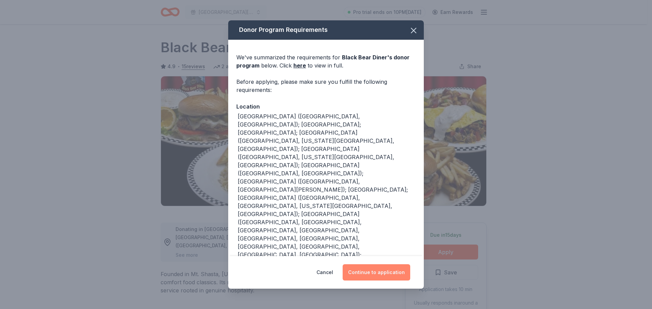
click at [384, 268] on button "Continue to application" at bounding box center [376, 272] width 68 height 16
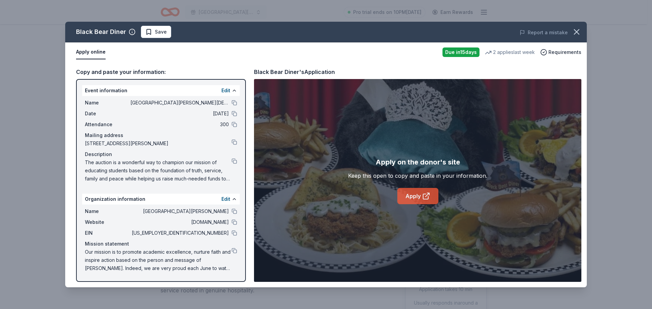
click at [422, 192] on icon at bounding box center [426, 196] width 8 height 8
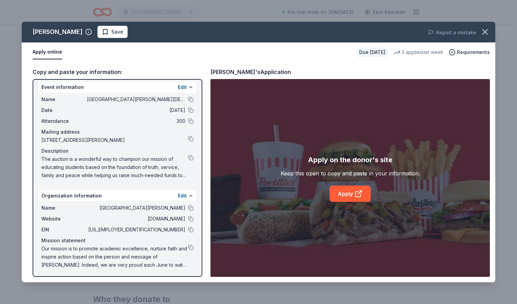
scroll to position [4, 0]
click at [188, 246] on button at bounding box center [190, 246] width 5 height 5
click at [188, 245] on button at bounding box center [190, 246] width 5 height 5
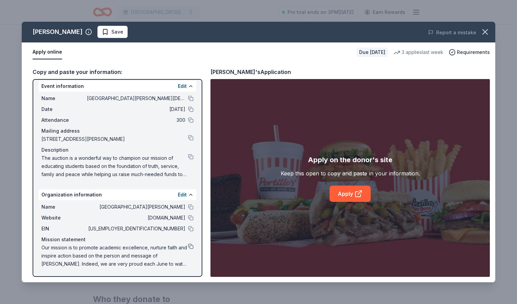
click at [188, 246] on button at bounding box center [190, 246] width 5 height 5
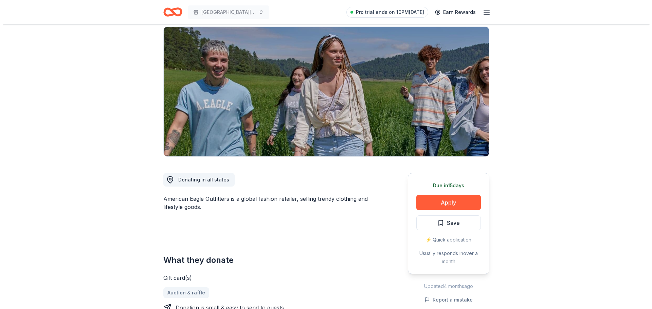
scroll to position [102, 0]
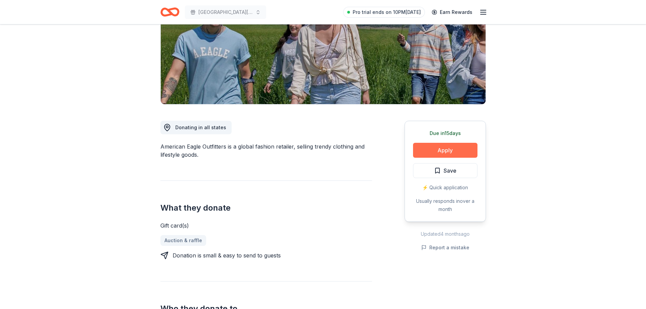
click at [452, 147] on button "Apply" at bounding box center [445, 150] width 64 height 15
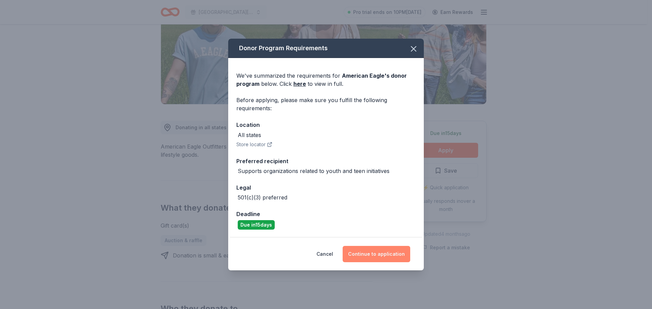
click at [380, 253] on button "Continue to application" at bounding box center [376, 254] width 68 height 16
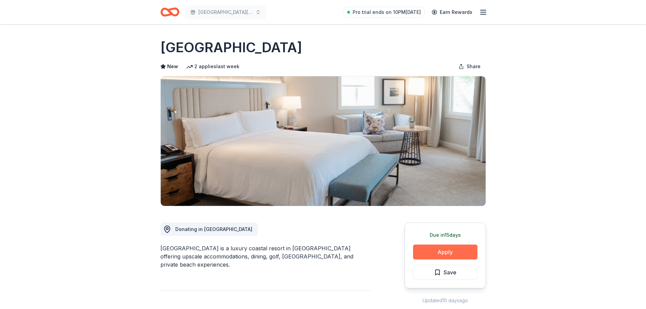
click at [447, 251] on button "Apply" at bounding box center [445, 252] width 64 height 15
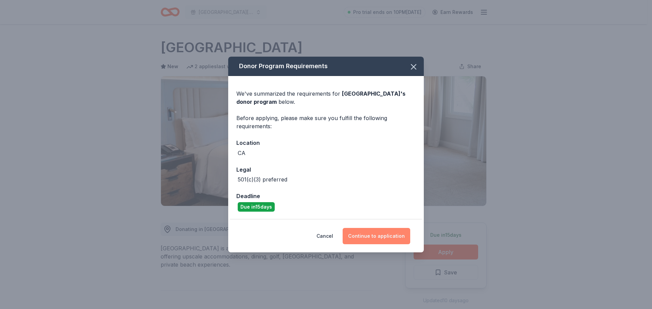
click at [378, 236] on button "Continue to application" at bounding box center [376, 236] width 68 height 16
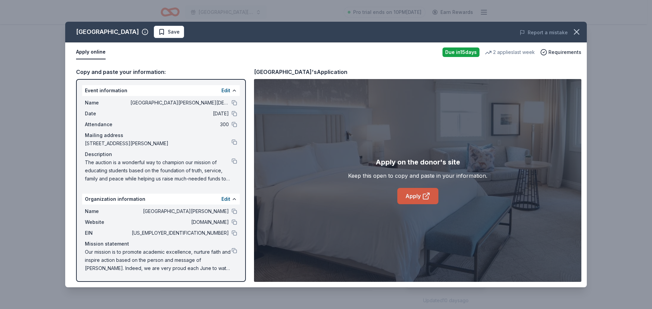
click at [416, 194] on link "Apply" at bounding box center [417, 196] width 41 height 16
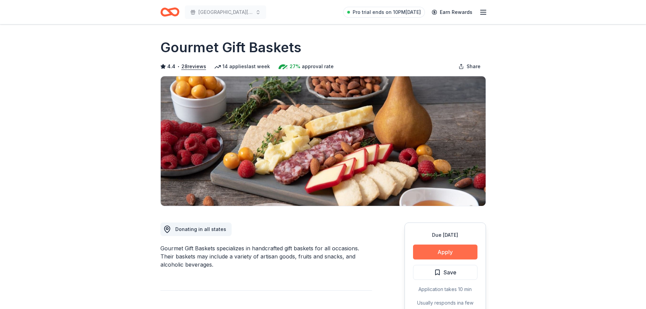
click at [453, 248] on button "Apply" at bounding box center [445, 252] width 64 height 15
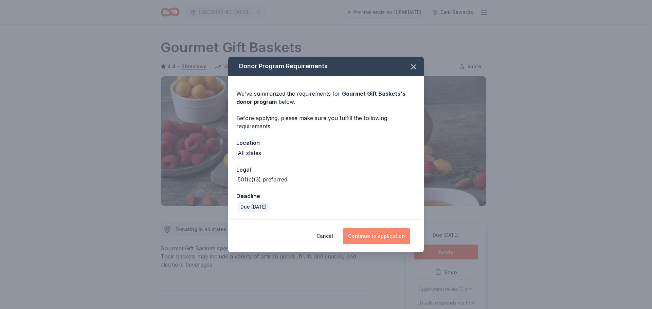
click at [379, 237] on button "Continue to application" at bounding box center [376, 236] width 68 height 16
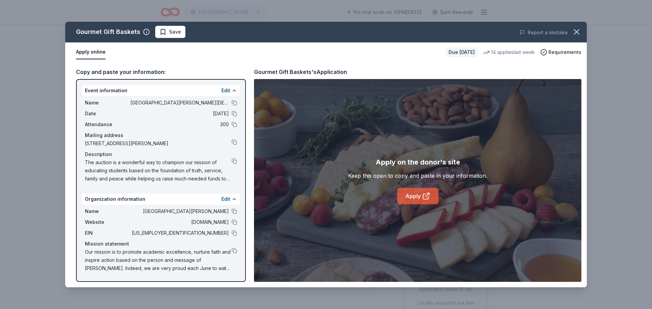
click at [419, 195] on link "Apply" at bounding box center [417, 196] width 41 height 16
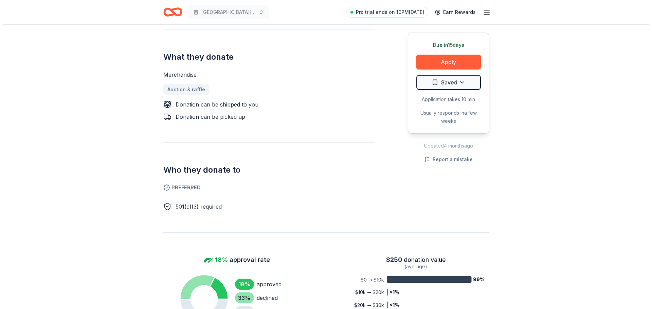
scroll to position [170, 0]
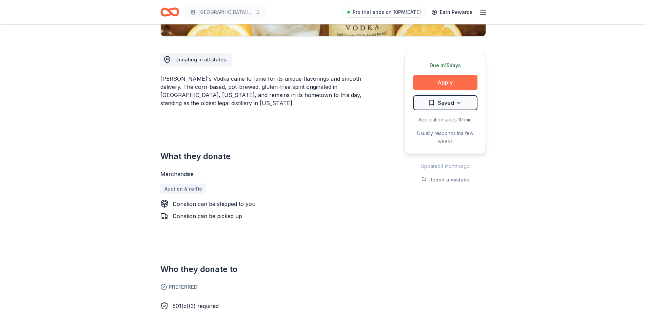
click at [447, 82] on button "Apply" at bounding box center [445, 82] width 64 height 15
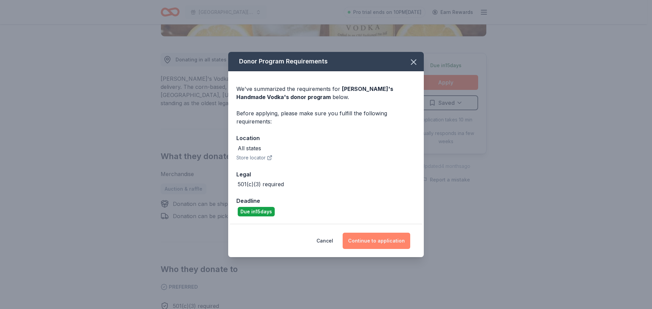
click at [380, 242] on button "Continue to application" at bounding box center [376, 241] width 68 height 16
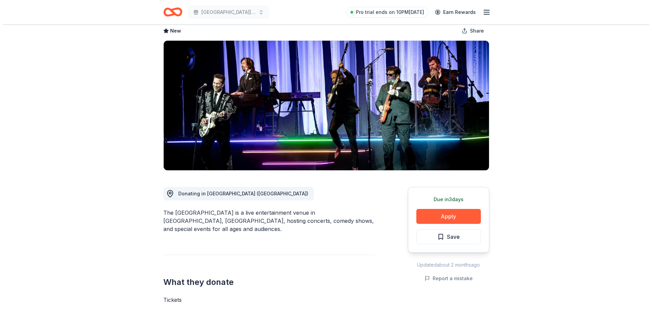
scroll to position [68, 0]
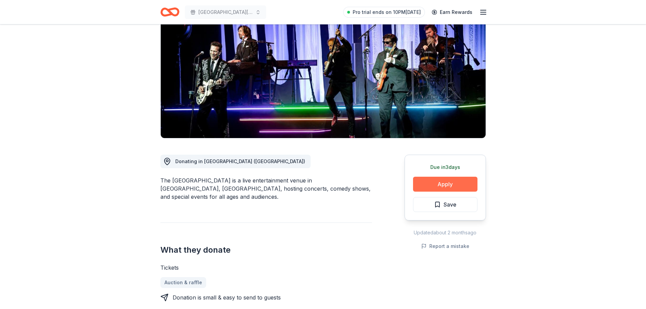
click at [447, 184] on button "Apply" at bounding box center [445, 184] width 64 height 15
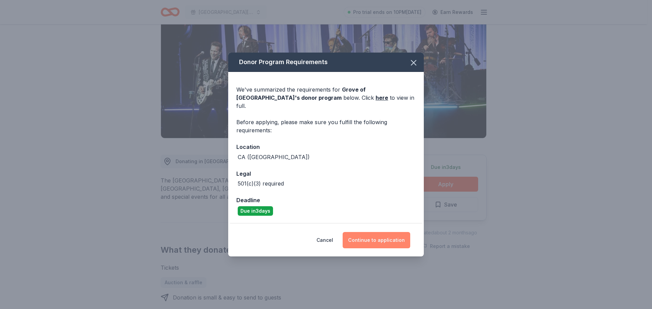
click at [383, 235] on button "Continue to application" at bounding box center [376, 240] width 68 height 16
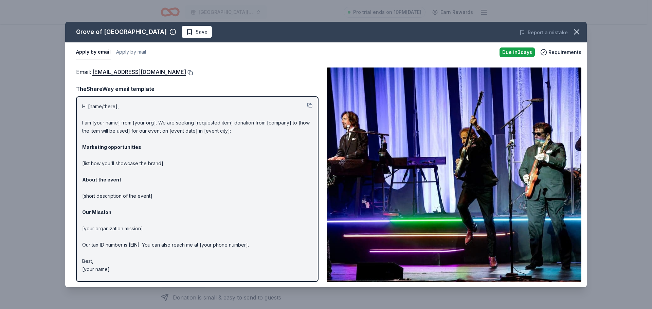
click at [186, 73] on button at bounding box center [189, 72] width 7 height 5
drag, startPoint x: 82, startPoint y: 107, endPoint x: 125, endPoint y: 128, distance: 47.5
click at [125, 128] on p "Hi [name/there], I am [your name] from [your org]. We are seeking [requested it…" at bounding box center [197, 187] width 230 height 171
click at [311, 105] on button at bounding box center [309, 105] width 5 height 5
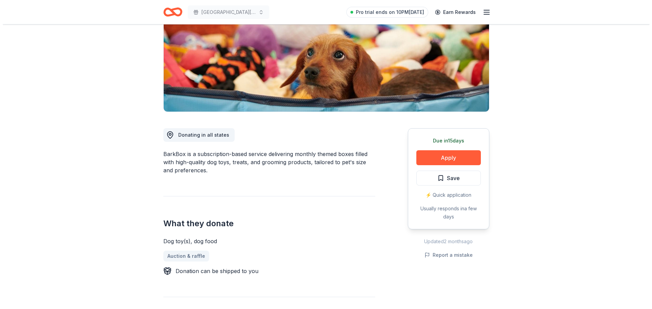
scroll to position [102, 0]
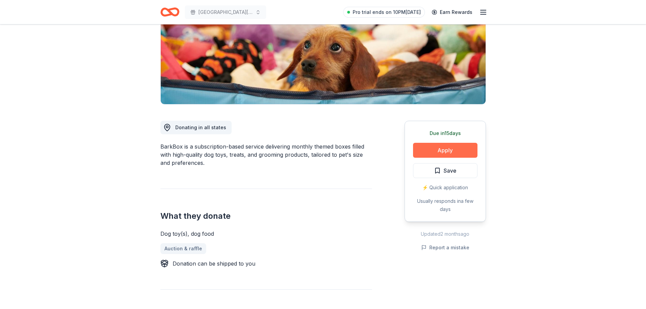
click at [448, 150] on button "Apply" at bounding box center [445, 150] width 64 height 15
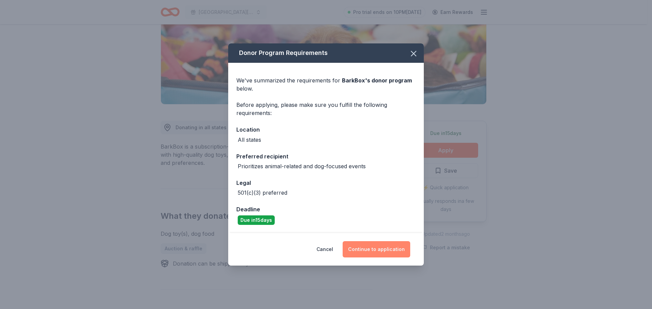
click at [382, 247] on button "Continue to application" at bounding box center [376, 249] width 68 height 16
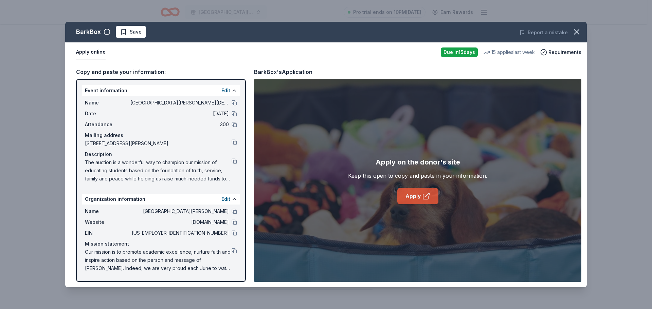
click at [423, 194] on icon at bounding box center [426, 196] width 8 height 8
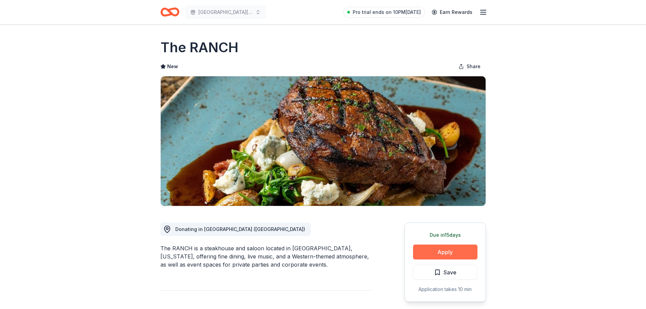
click at [448, 250] on button "Apply" at bounding box center [445, 252] width 64 height 15
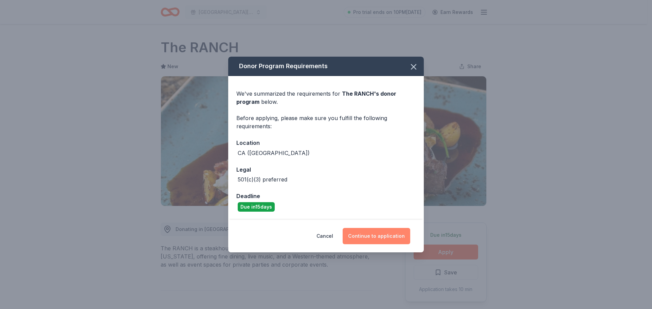
click at [378, 235] on button "Continue to application" at bounding box center [376, 236] width 68 height 16
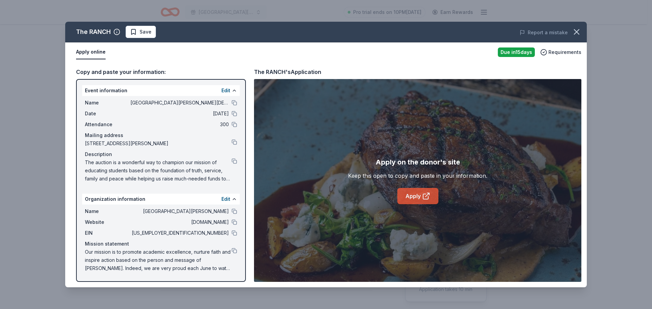
click at [424, 196] on icon at bounding box center [426, 196] width 8 height 8
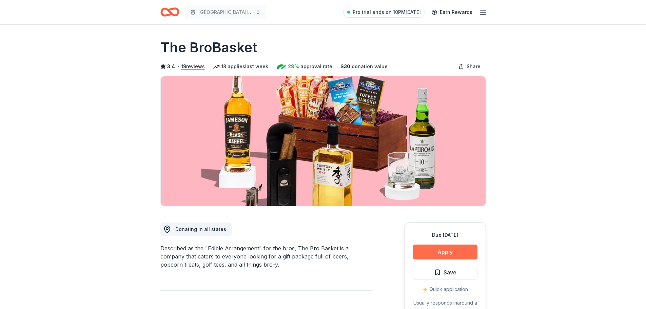
click at [437, 245] on button "Apply" at bounding box center [445, 252] width 64 height 15
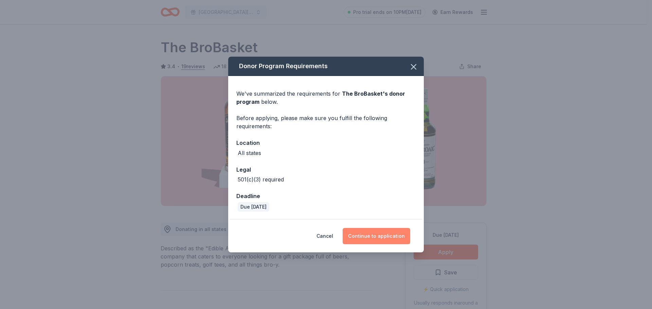
click at [372, 237] on button "Continue to application" at bounding box center [376, 236] width 68 height 16
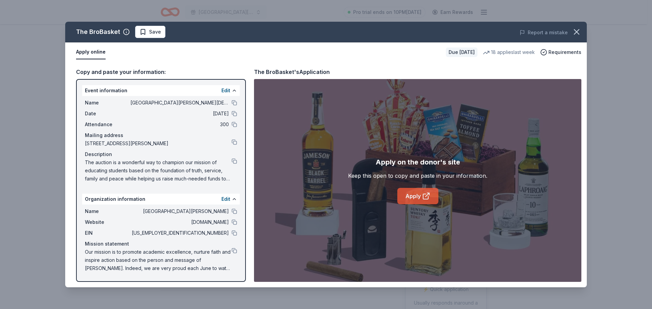
click at [420, 197] on link "Apply" at bounding box center [417, 196] width 41 height 16
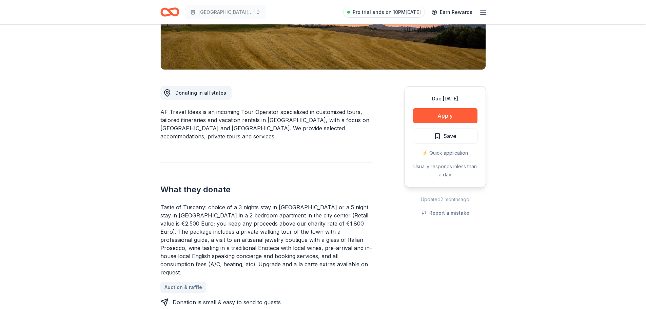
scroll to position [136, 0]
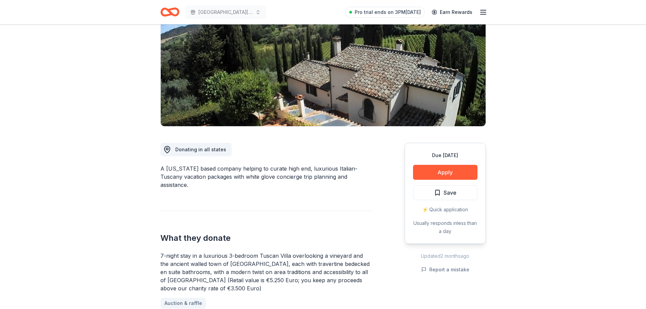
scroll to position [68, 0]
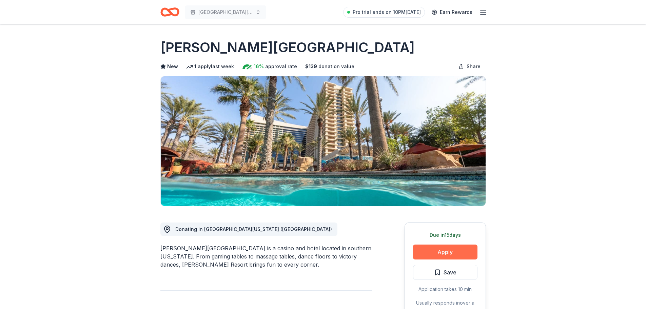
click at [449, 249] on button "Apply" at bounding box center [445, 252] width 64 height 15
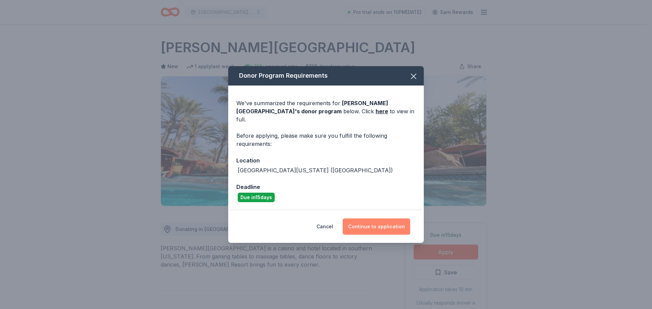
click at [383, 222] on button "Continue to application" at bounding box center [376, 227] width 68 height 16
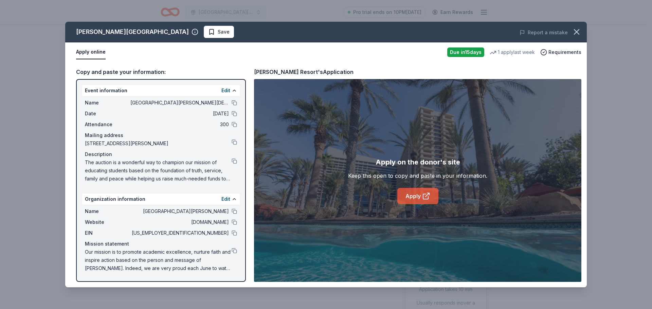
click at [423, 197] on icon at bounding box center [425, 196] width 5 height 5
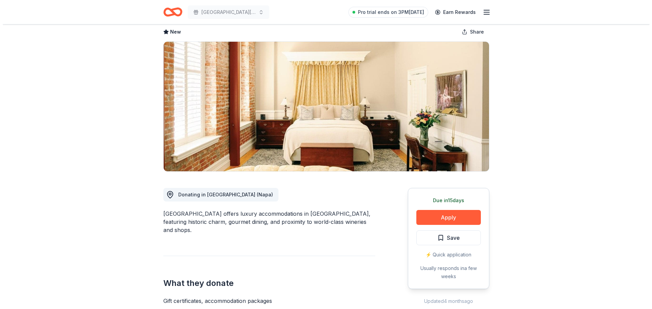
scroll to position [34, 0]
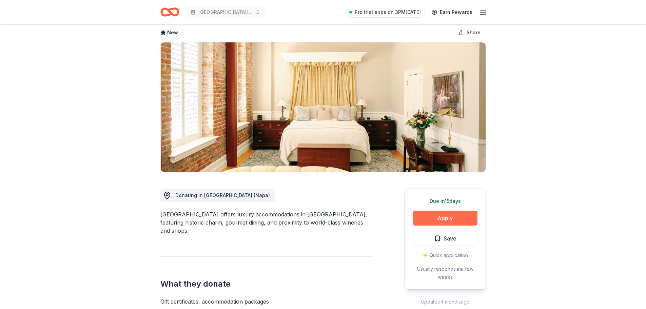
click at [445, 218] on button "Apply" at bounding box center [445, 218] width 64 height 15
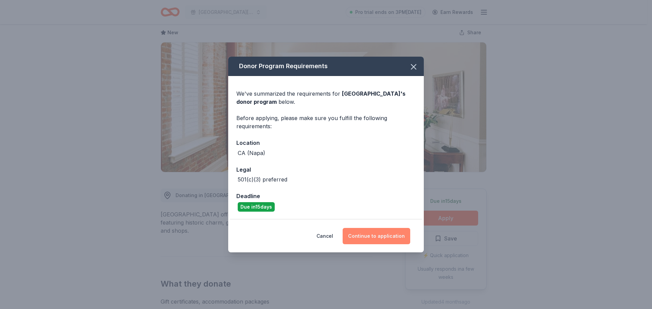
click at [376, 234] on button "Continue to application" at bounding box center [376, 236] width 68 height 16
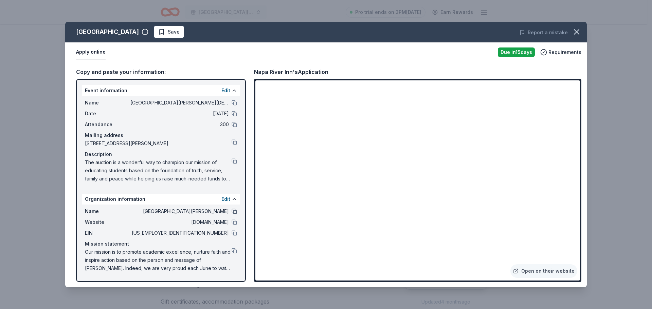
click at [235, 212] on button at bounding box center [233, 211] width 5 height 5
click at [234, 141] on button at bounding box center [233, 141] width 5 height 5
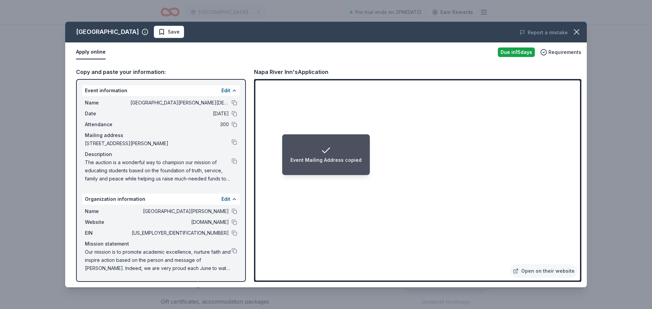
click at [289, 142] on li "Event Mailing Address copied" at bounding box center [326, 154] width 88 height 41
click at [193, 161] on span "The auction is a wonderful way to champion our mission of educating students ba…" at bounding box center [158, 170] width 147 height 24
drag, startPoint x: 299, startPoint y: 72, endPoint x: 252, endPoint y: 75, distance: 46.2
click at [253, 75] on div "Copy and paste your information: Event information Edit Name St. Norbert Cathol…" at bounding box center [325, 174] width 521 height 225
click at [262, 72] on div "Napa River Inn's Application" at bounding box center [291, 72] width 74 height 9
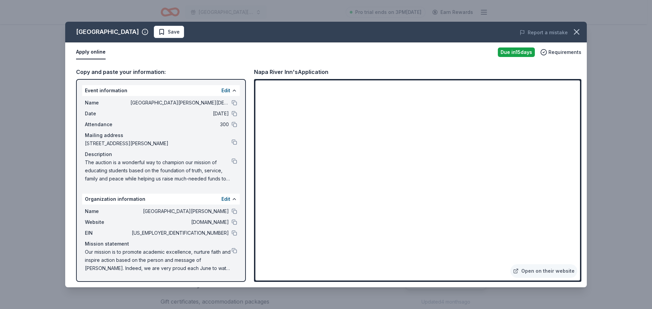
drag, startPoint x: 253, startPoint y: 71, endPoint x: 298, endPoint y: 72, distance: 45.5
click at [298, 72] on div "Copy and paste your information: Event information Edit Name St. Norbert Cathol…" at bounding box center [325, 174] width 521 height 225
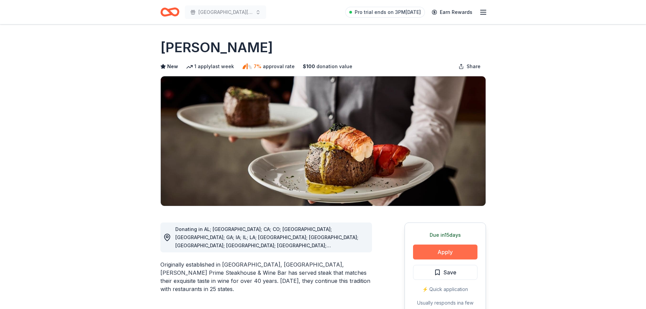
click at [436, 249] on button "Apply" at bounding box center [445, 252] width 64 height 15
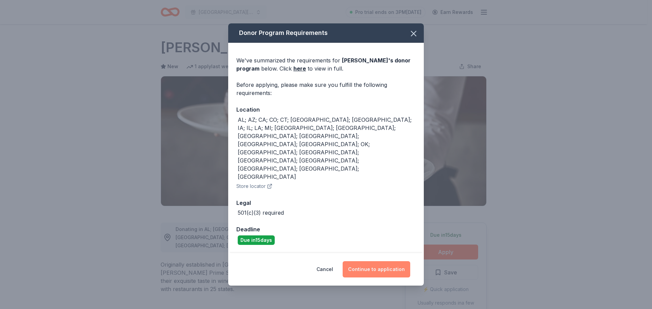
click at [380, 261] on button "Continue to application" at bounding box center [376, 269] width 68 height 16
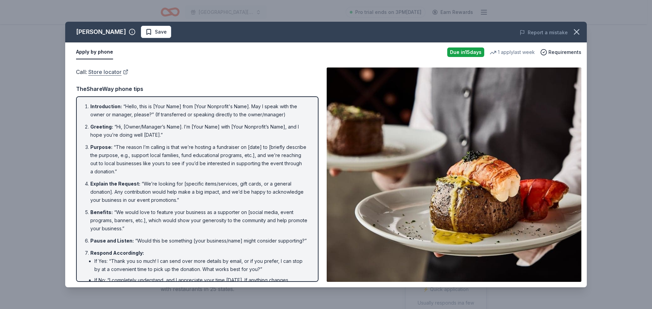
click at [112, 73] on link "Store locator" at bounding box center [108, 72] width 40 height 9
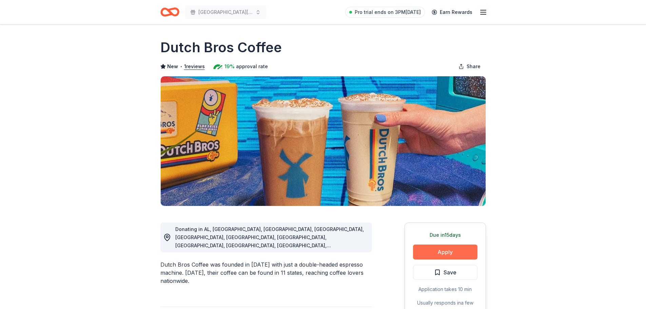
click at [452, 250] on button "Apply" at bounding box center [445, 252] width 64 height 15
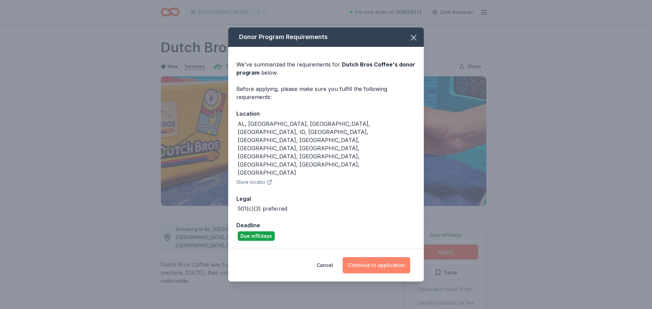
click at [381, 257] on button "Continue to application" at bounding box center [376, 265] width 68 height 16
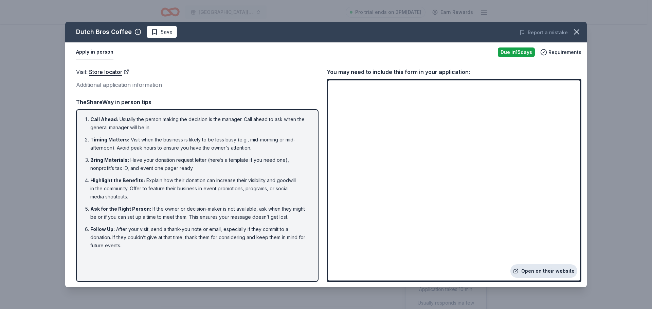
click at [548, 272] on link "Open on their website" at bounding box center [543, 271] width 67 height 14
click at [106, 72] on link "Store locator" at bounding box center [109, 72] width 40 height 9
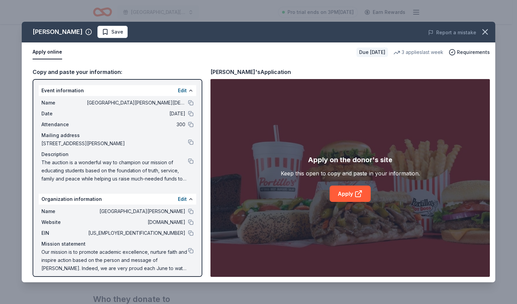
scroll to position [4, 0]
